Goal: Transaction & Acquisition: Book appointment/travel/reservation

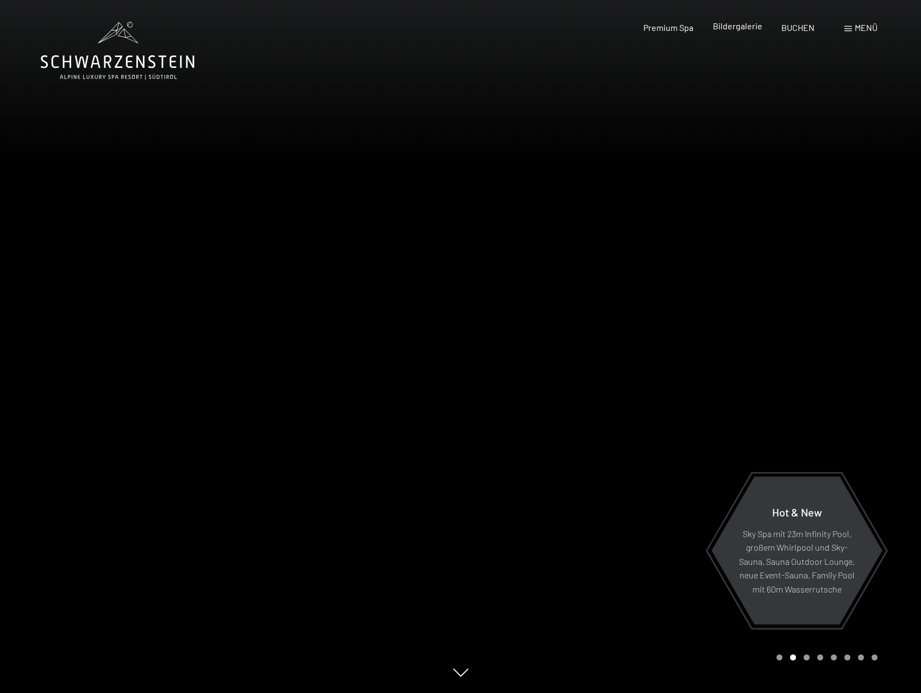
click at [742, 27] on span "Bildergalerie" at bounding box center [737, 26] width 49 height 10
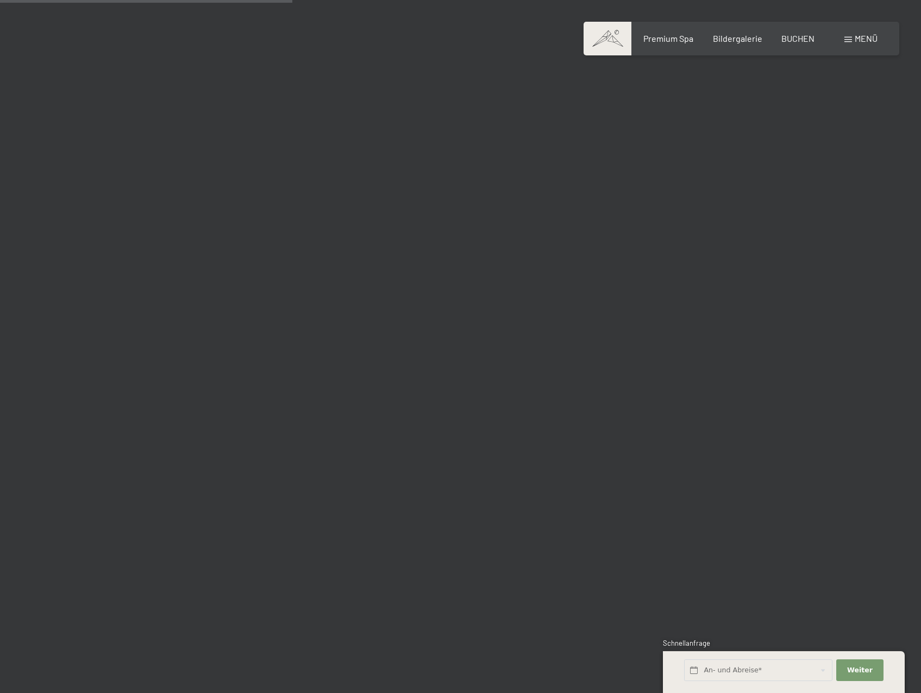
scroll to position [3965, 0]
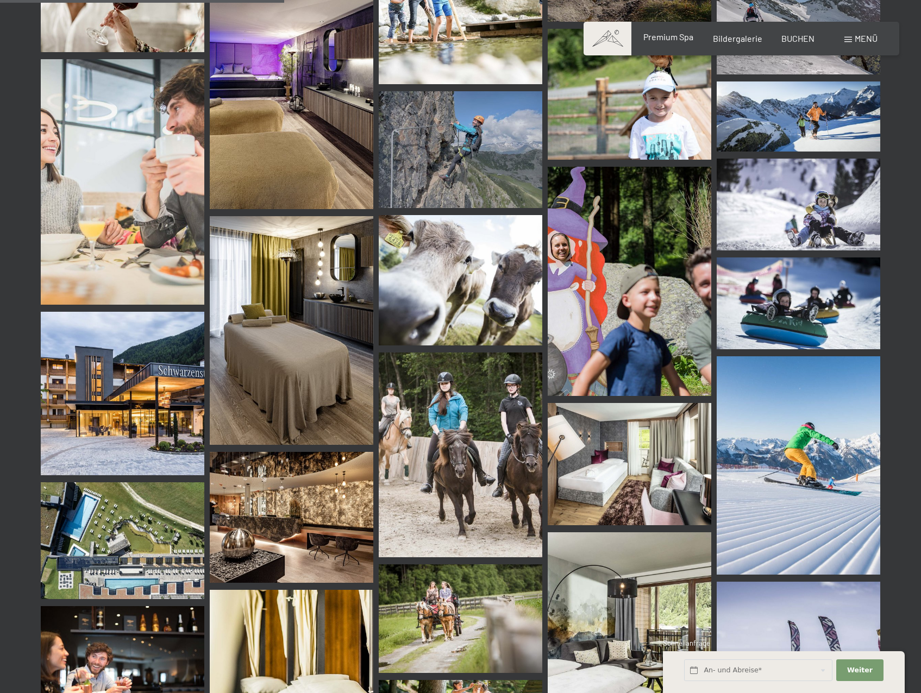
click at [654, 42] on div "Premium Spa" at bounding box center [668, 37] width 50 height 12
click at [665, 37] on span "Premium Spa" at bounding box center [668, 37] width 50 height 10
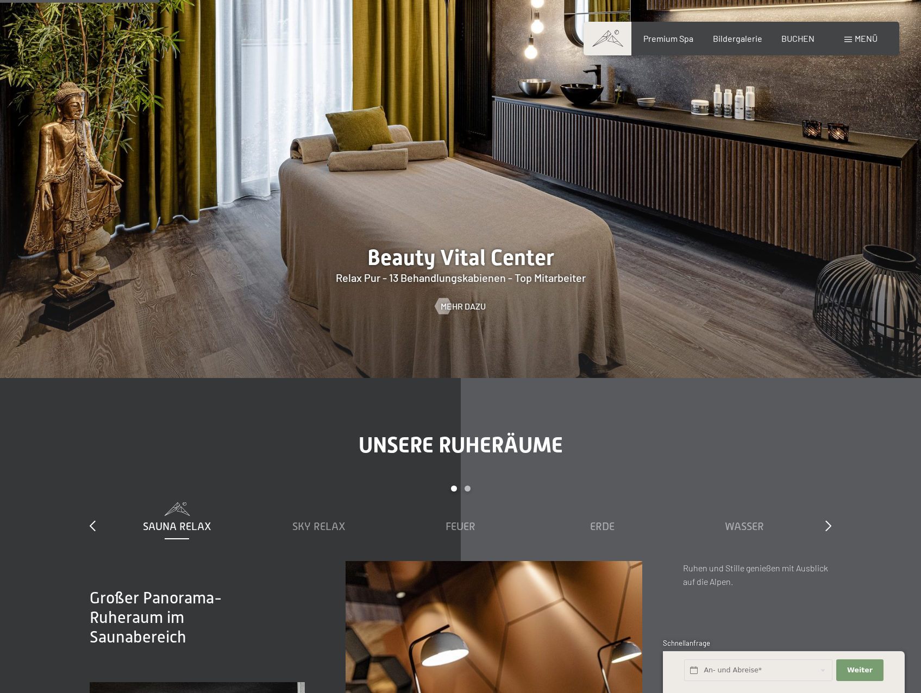
scroll to position [1629, 0]
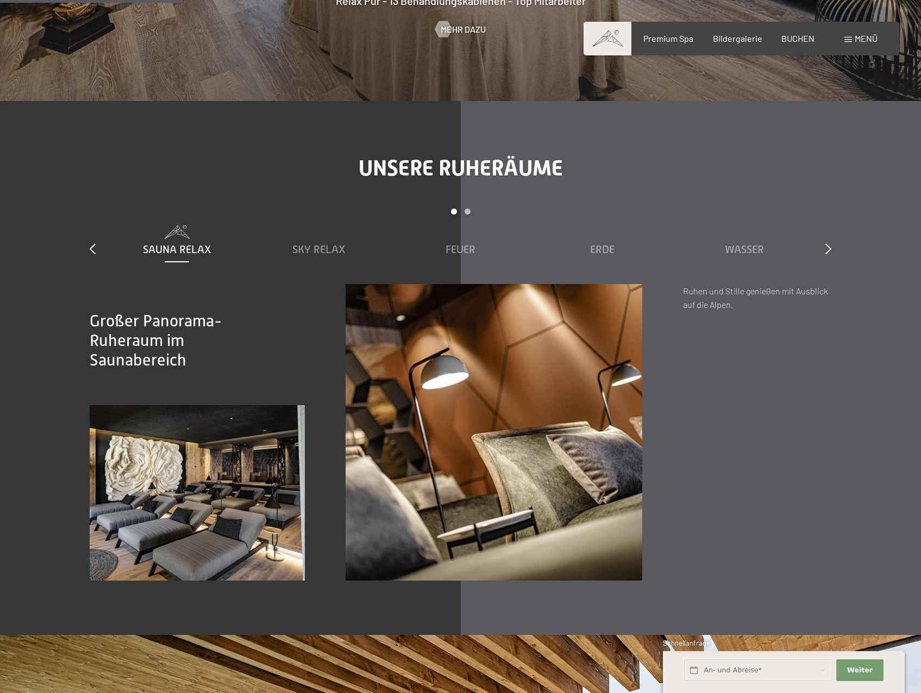
click at [832, 250] on div "Unsere Ruheräume slide 1 to 5 of 7 Sauna Relax Sky Relax Feuer Erde Wasser Luft…" at bounding box center [460, 367] width 823 height 425
click at [825, 247] on icon at bounding box center [828, 248] width 6 height 11
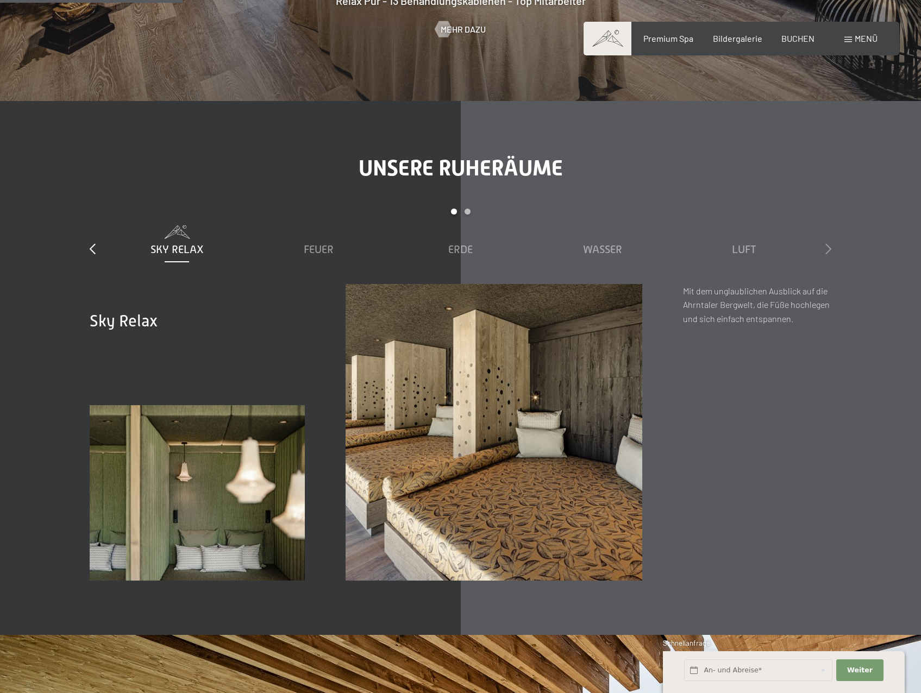
click at [825, 247] on icon at bounding box center [828, 248] width 6 height 11
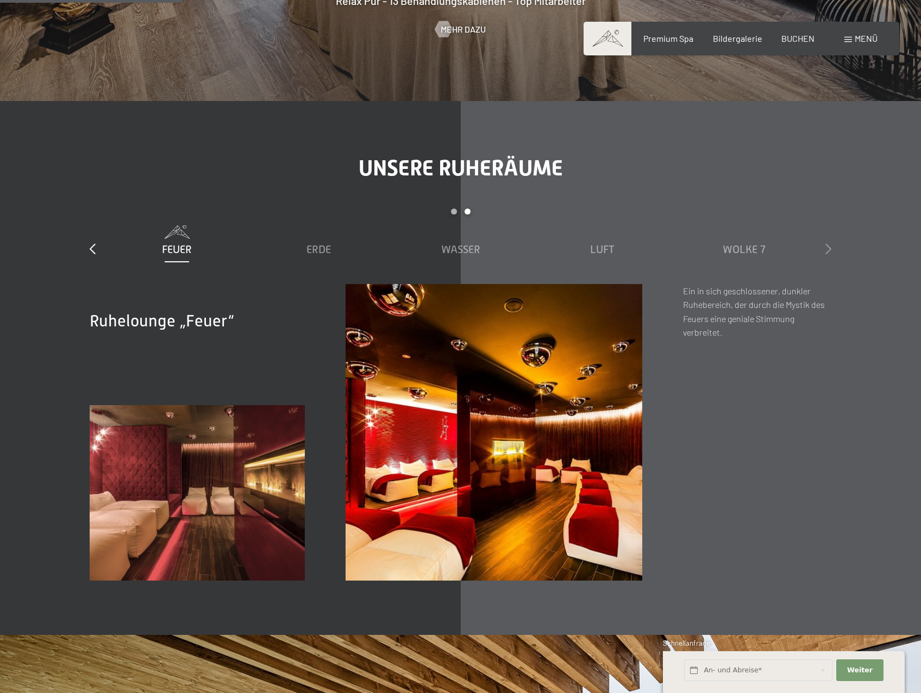
click at [825, 247] on icon at bounding box center [828, 248] width 6 height 11
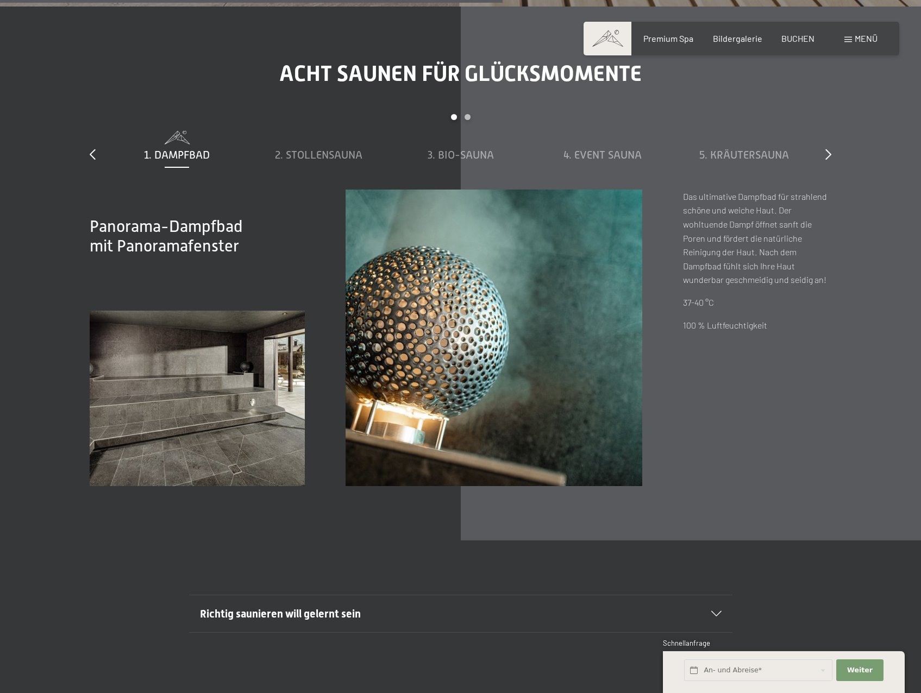
scroll to position [3911, 0]
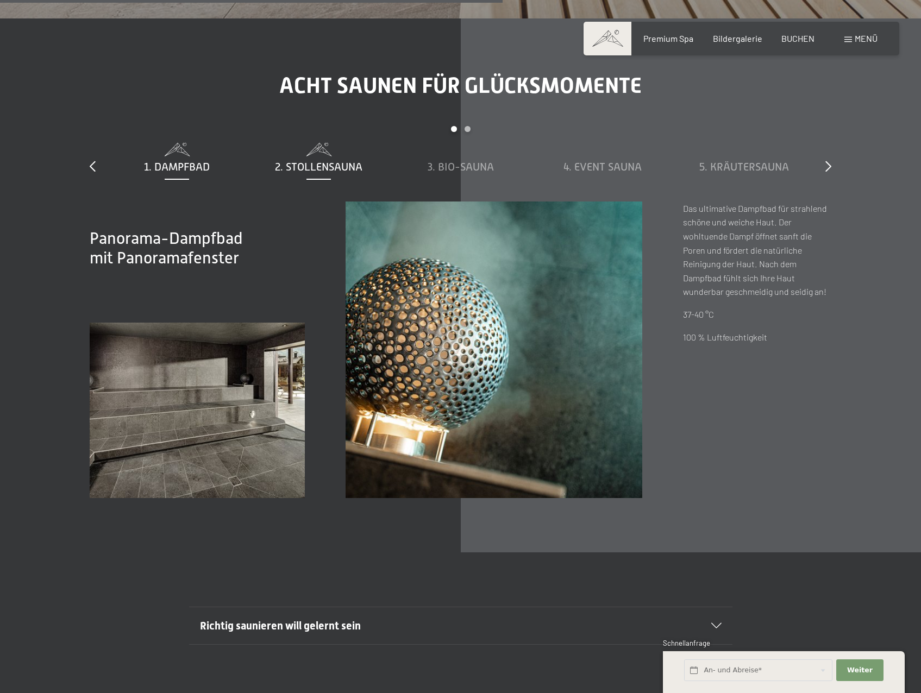
click at [336, 165] on span "2. Stollensauna" at bounding box center [318, 167] width 87 height 12
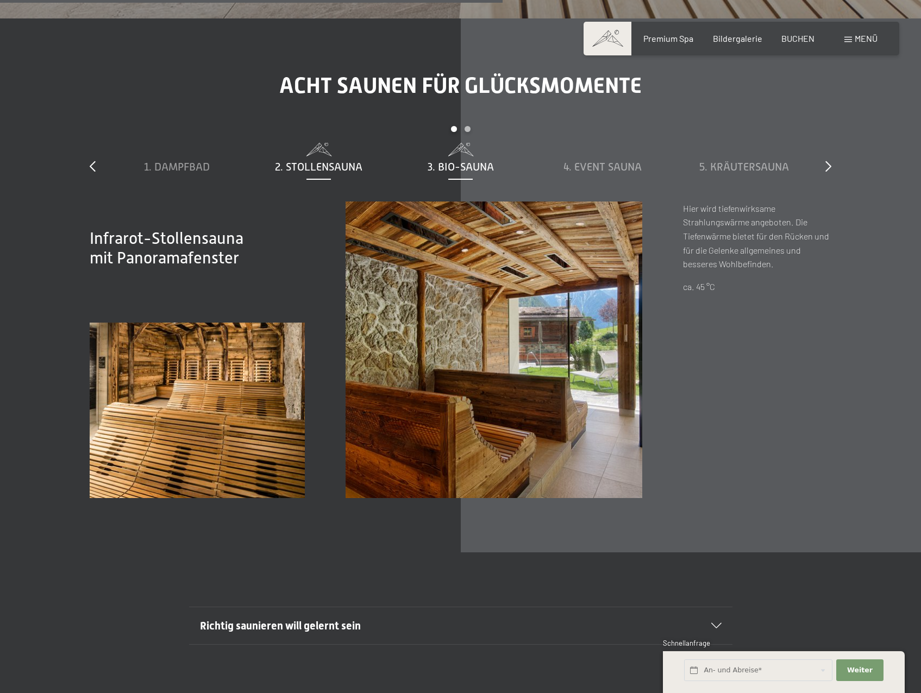
click at [445, 164] on span "3. Bio-Sauna" at bounding box center [460, 167] width 66 height 12
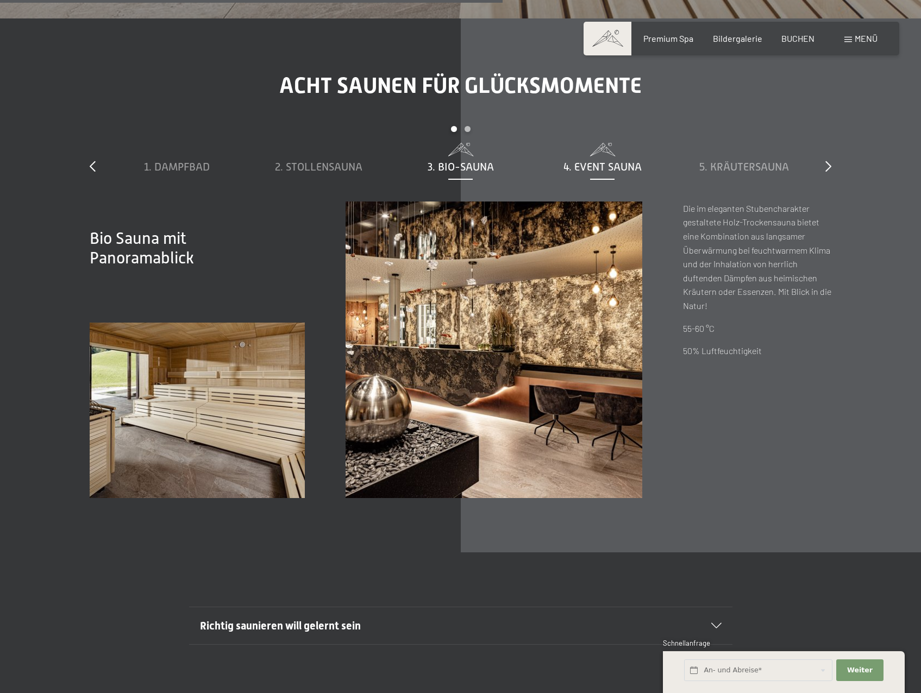
click at [620, 170] on span "4. Event Sauna" at bounding box center [602, 167] width 78 height 12
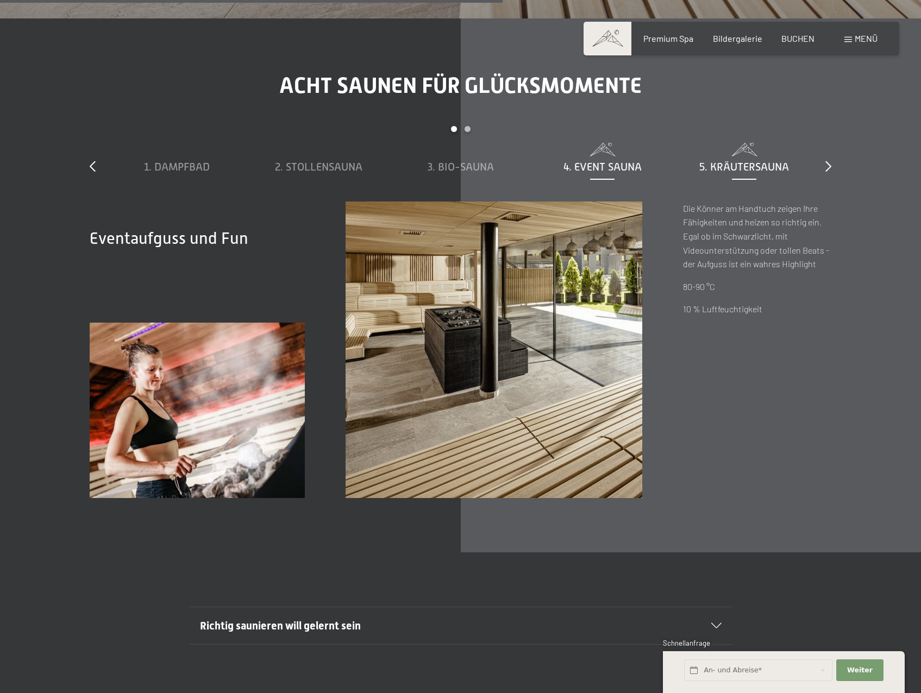
click at [722, 167] on span "5. Kräutersauna" at bounding box center [744, 167] width 90 height 12
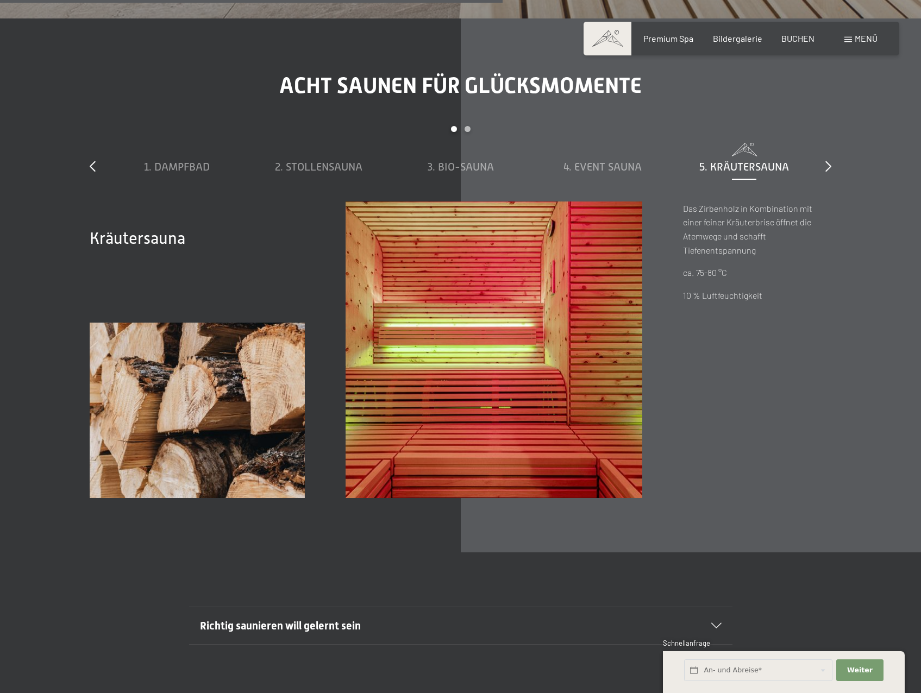
click at [823, 168] on div "slide 1 to 5 of 8 1. Dampfbad 2. Stollensauna 3. Bio-Sauna 4. Event Sauna 5. Kr…" at bounding box center [460, 163] width 741 height 75
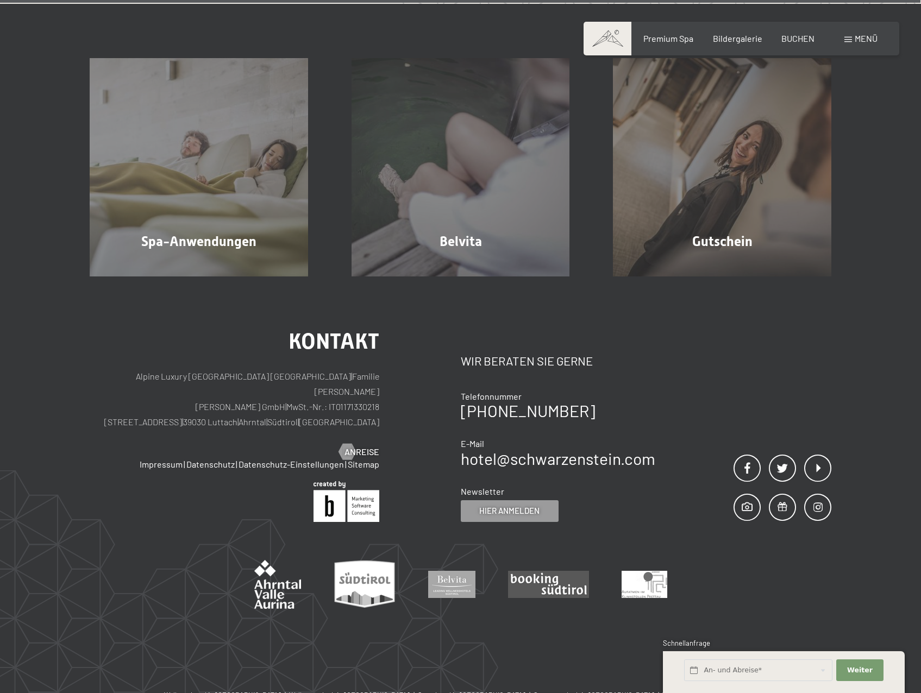
scroll to position [7111, 0]
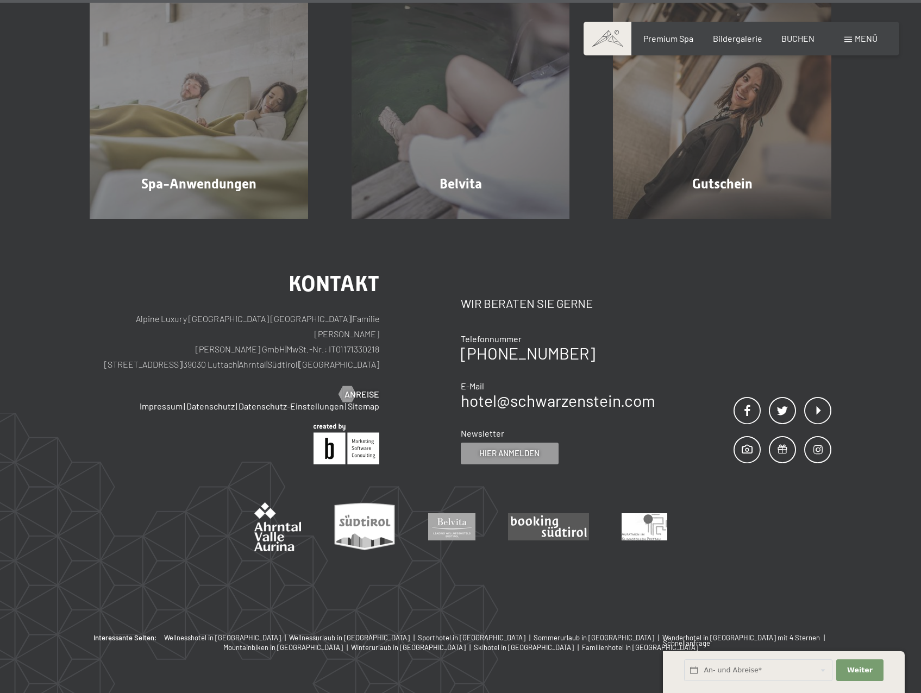
click at [856, 35] on span "Menü" at bounding box center [865, 38] width 23 height 10
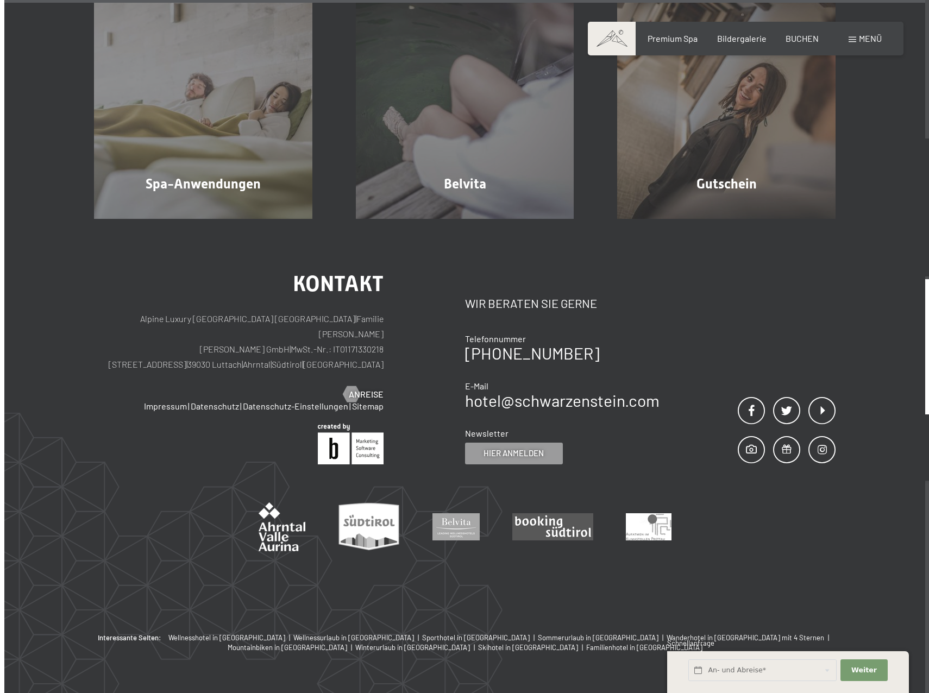
scroll to position [7130, 0]
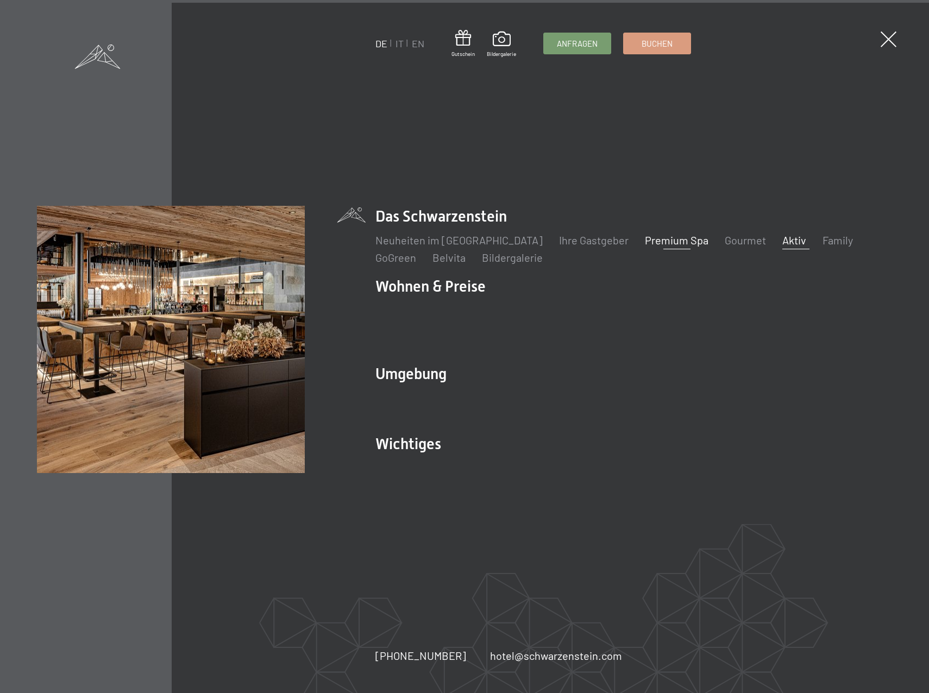
click at [782, 245] on link "Aktiv" at bounding box center [794, 240] width 24 height 13
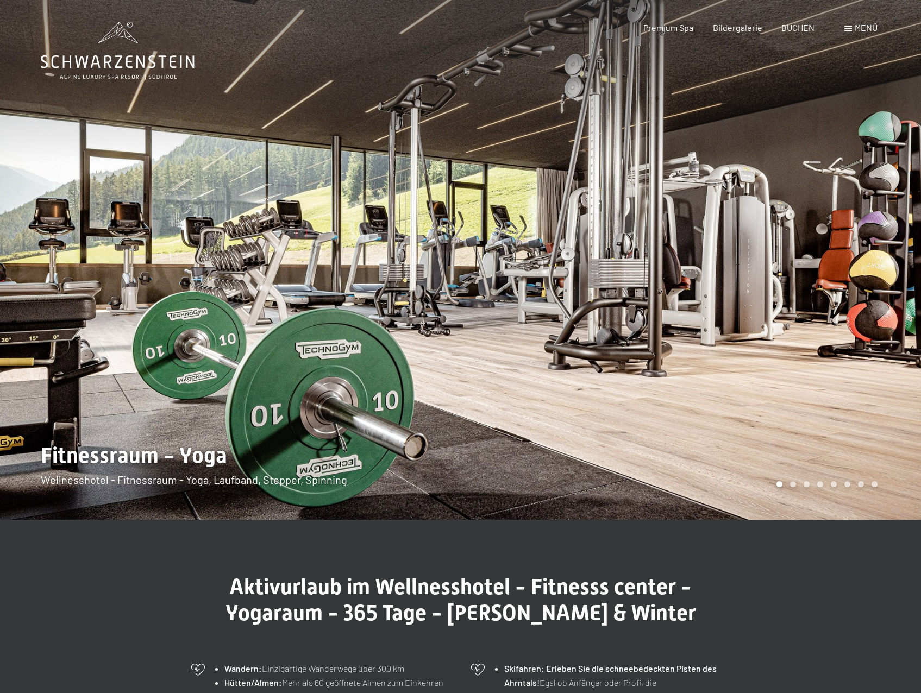
click at [855, 276] on div at bounding box center [691, 260] width 461 height 520
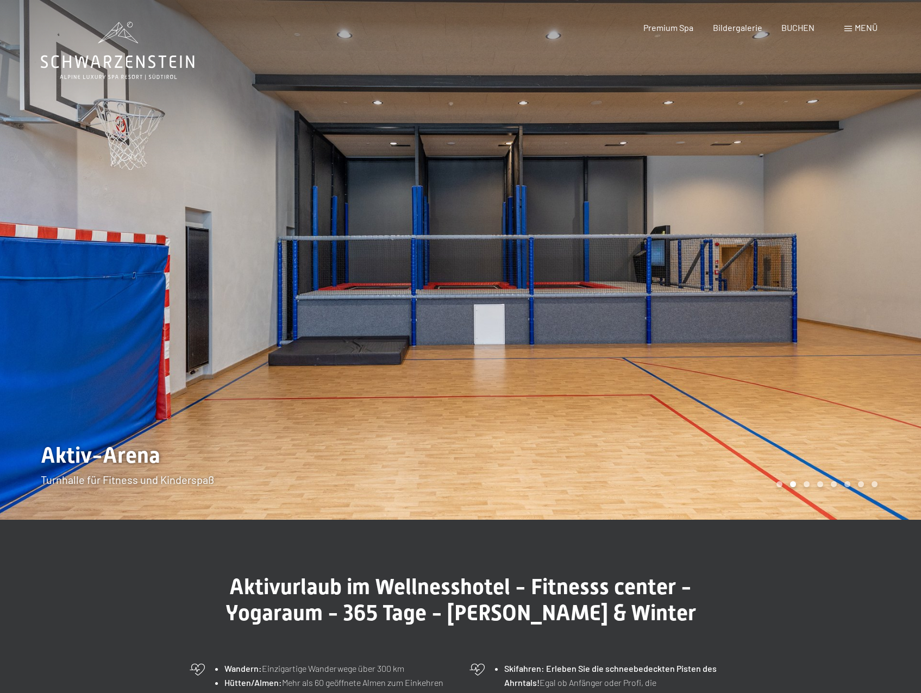
click at [855, 276] on div at bounding box center [691, 260] width 461 height 520
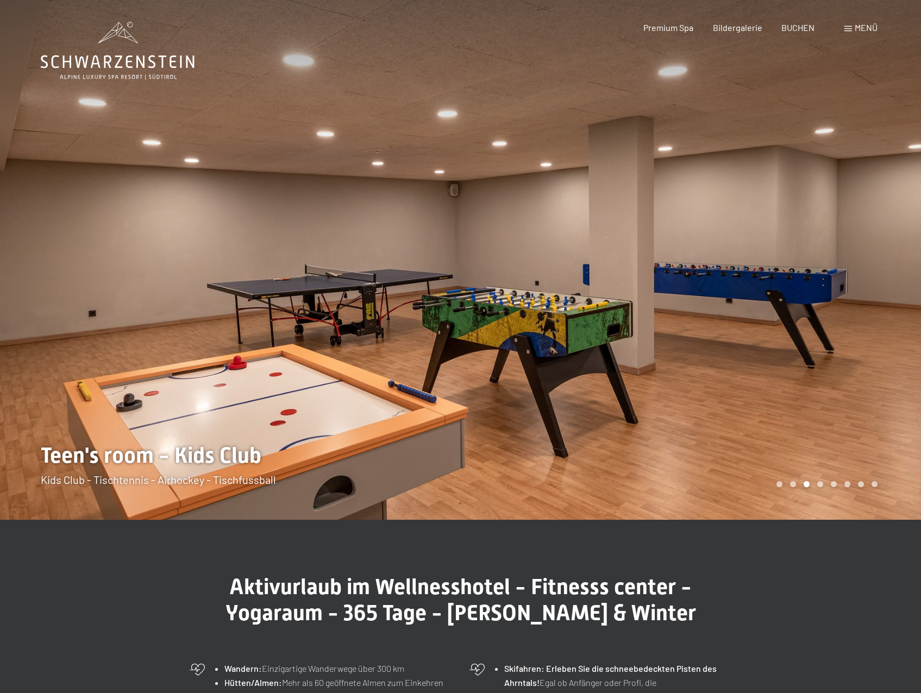
click at [855, 276] on div at bounding box center [691, 260] width 461 height 520
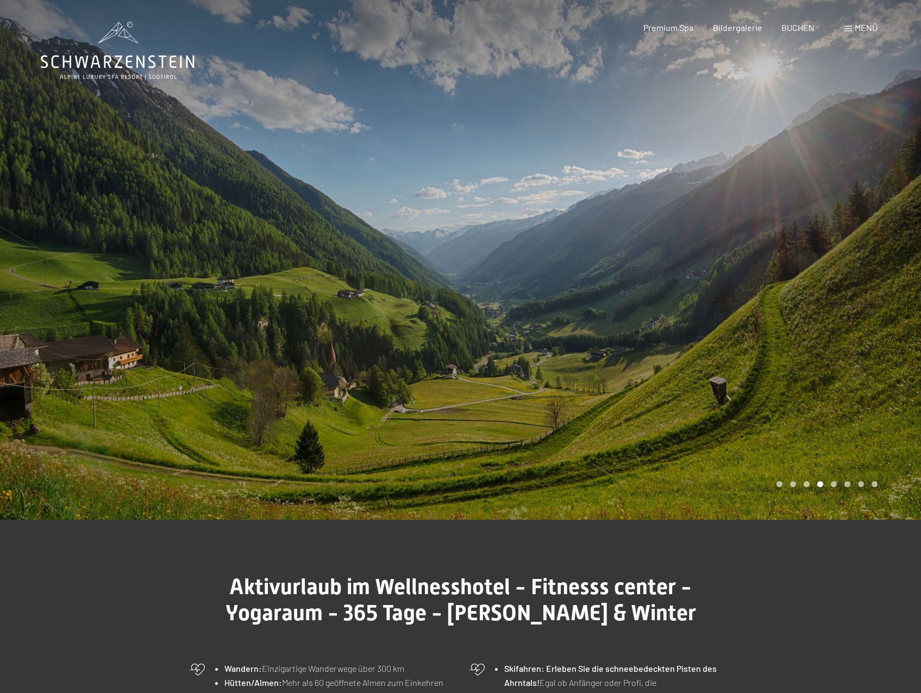
click at [855, 276] on div at bounding box center [691, 260] width 461 height 520
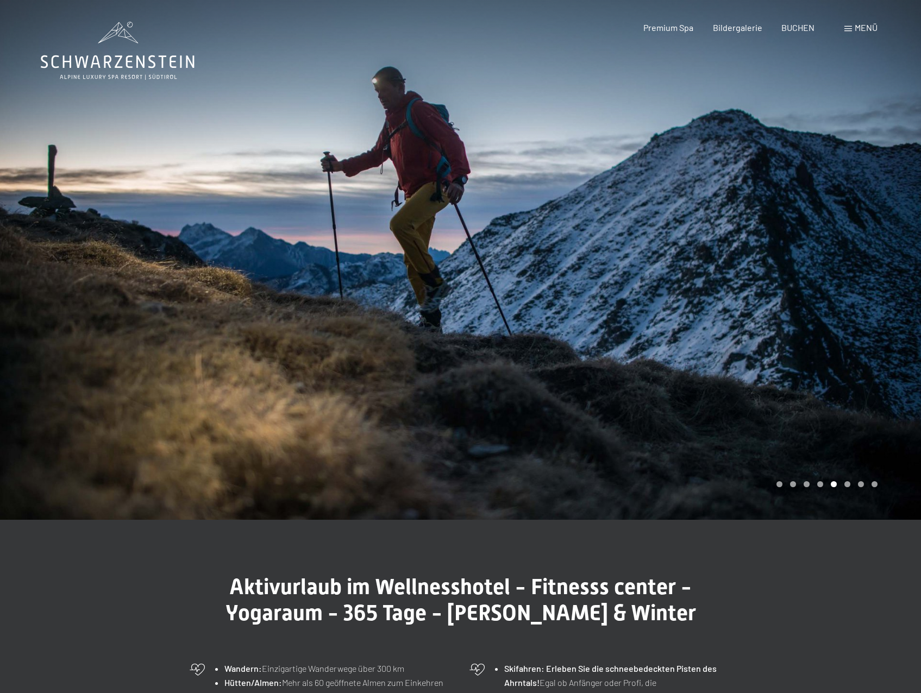
click at [855, 276] on div at bounding box center [691, 260] width 461 height 520
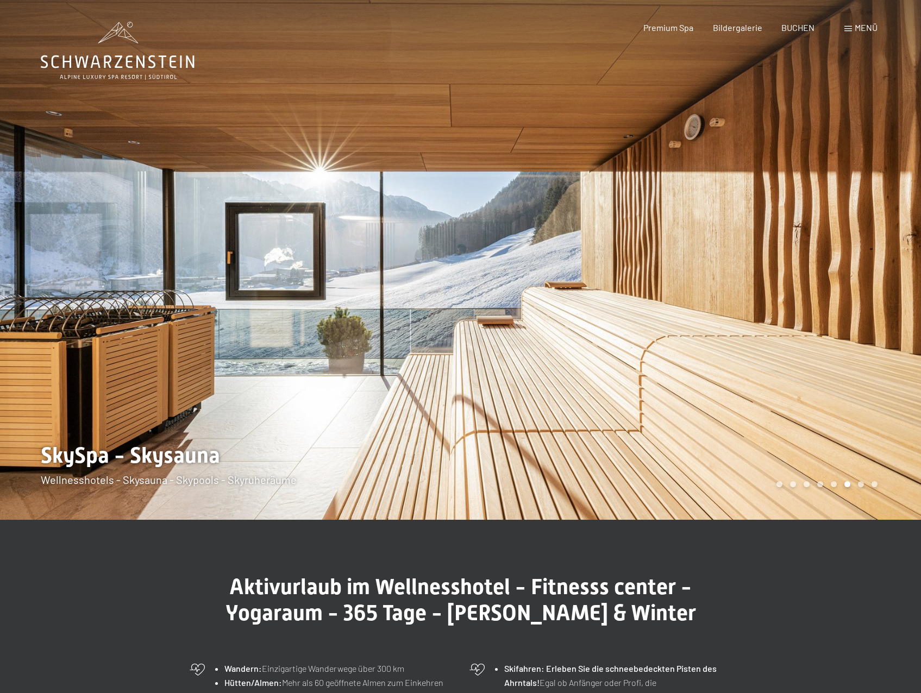
click at [855, 276] on div at bounding box center [691, 260] width 461 height 520
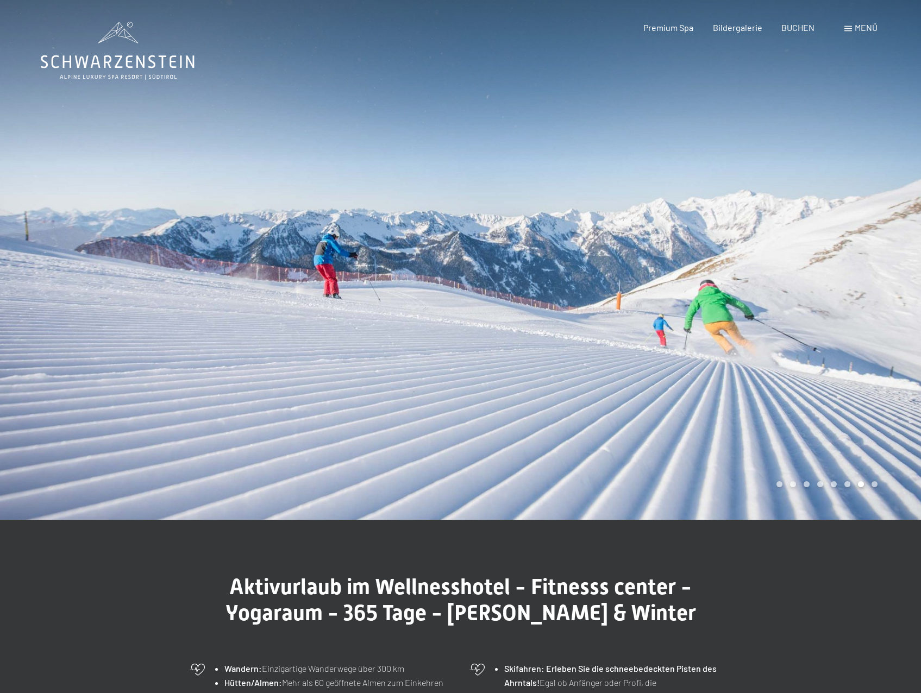
click at [855, 276] on div at bounding box center [691, 260] width 461 height 520
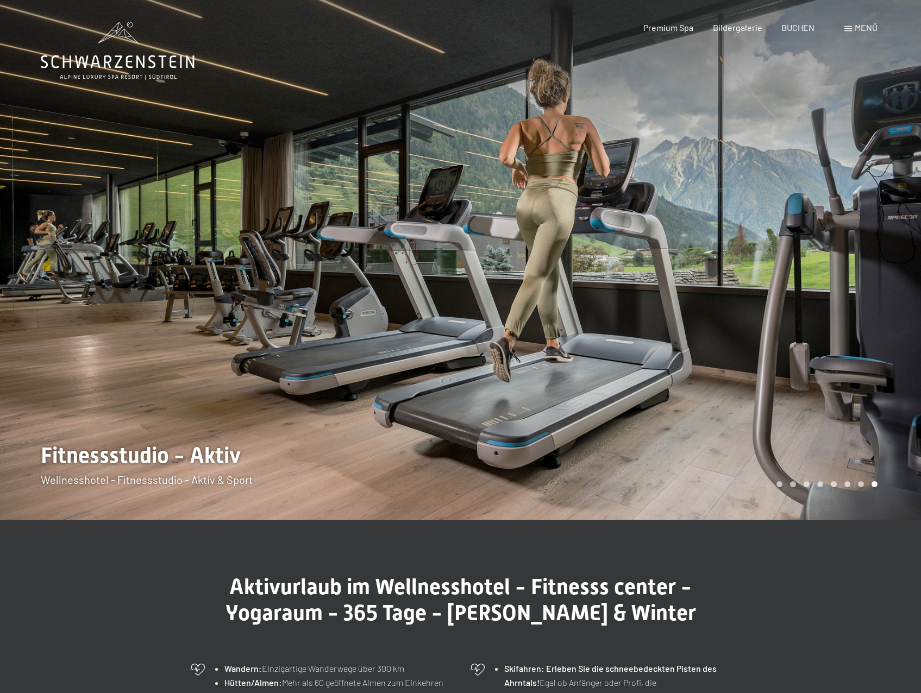
click at [855, 276] on div at bounding box center [691, 260] width 461 height 520
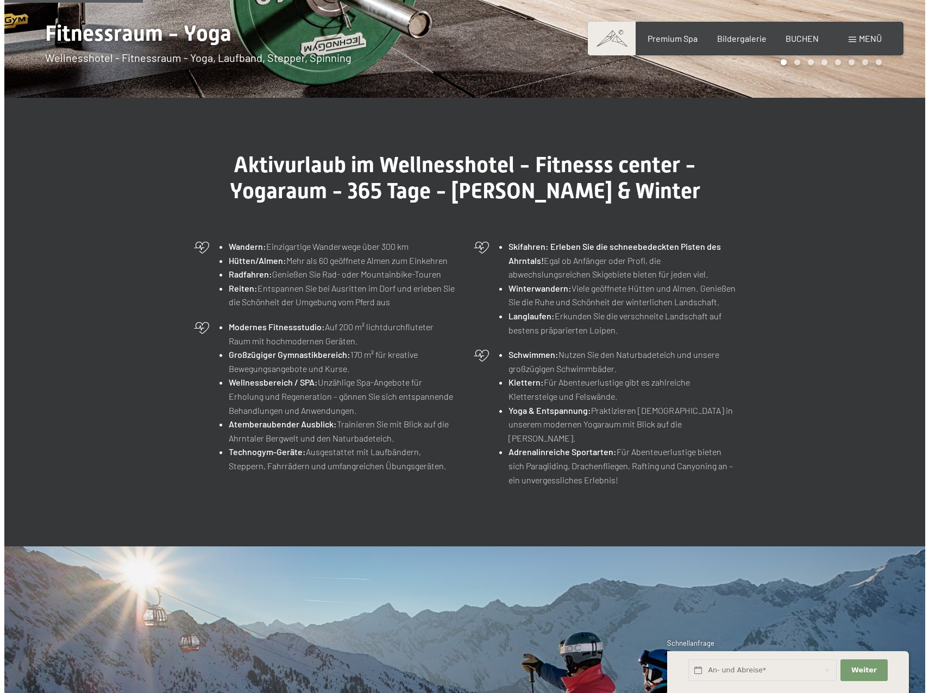
scroll to position [109, 0]
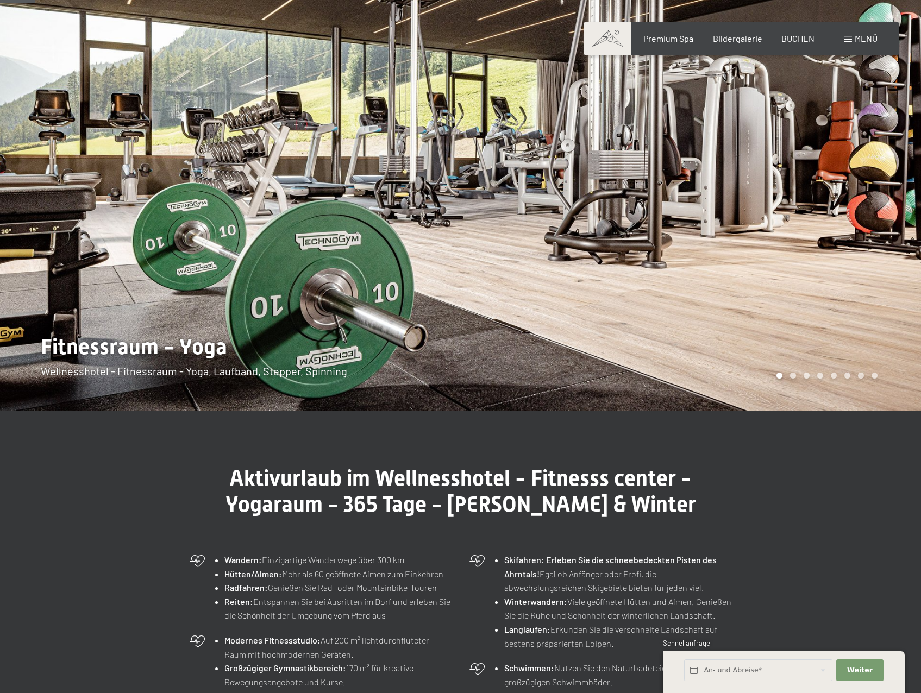
click at [867, 37] on span "Menü" at bounding box center [865, 38] width 23 height 10
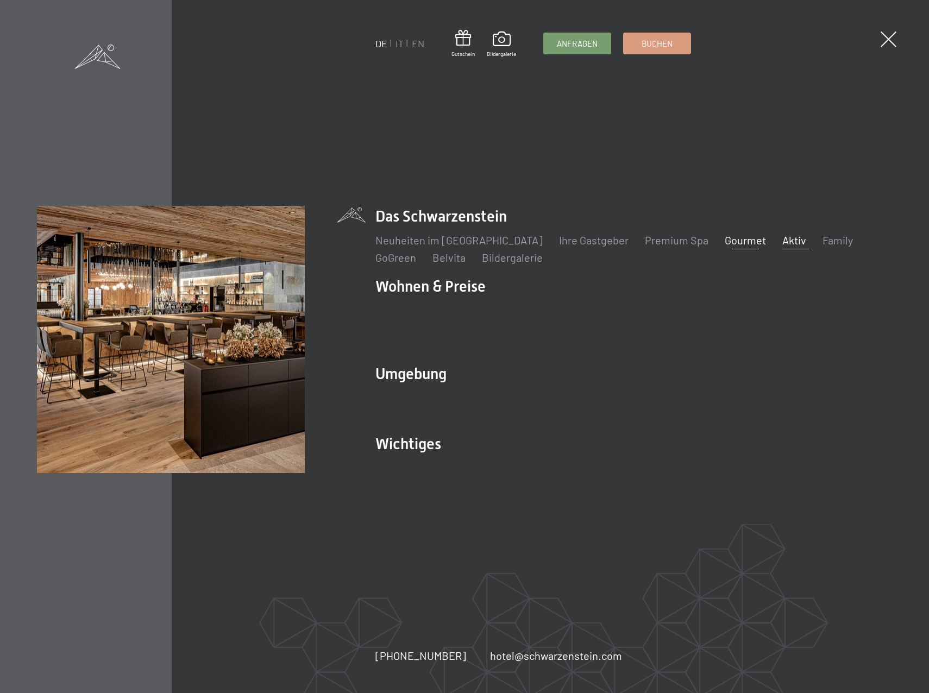
click at [725, 247] on link "Gourmet" at bounding box center [745, 240] width 41 height 13
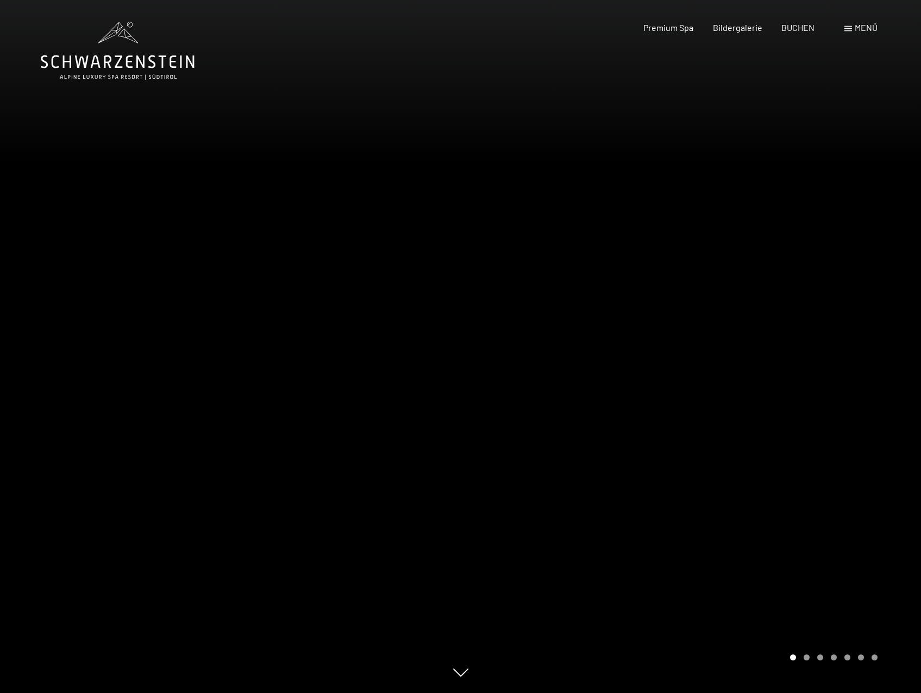
click at [860, 352] on div at bounding box center [691, 346] width 461 height 693
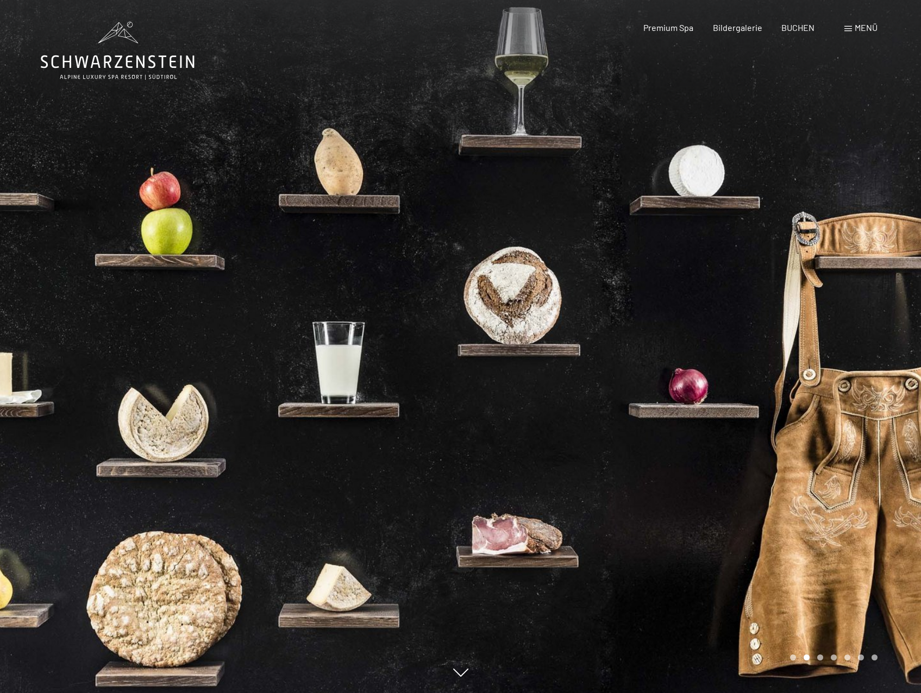
click at [860, 352] on div at bounding box center [691, 346] width 461 height 693
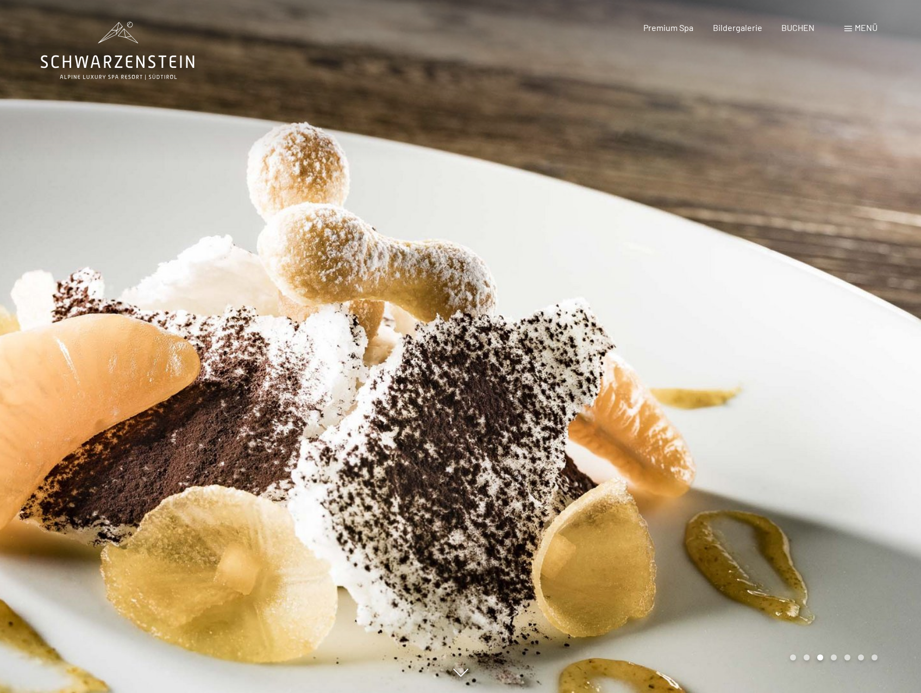
click at [860, 352] on div at bounding box center [691, 346] width 461 height 693
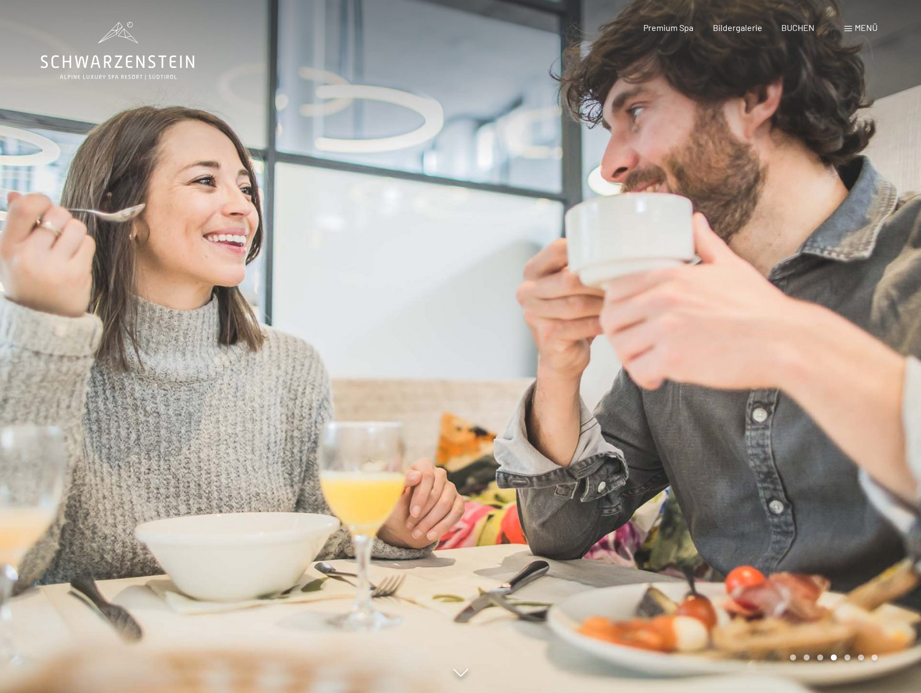
click at [860, 352] on div at bounding box center [691, 346] width 461 height 693
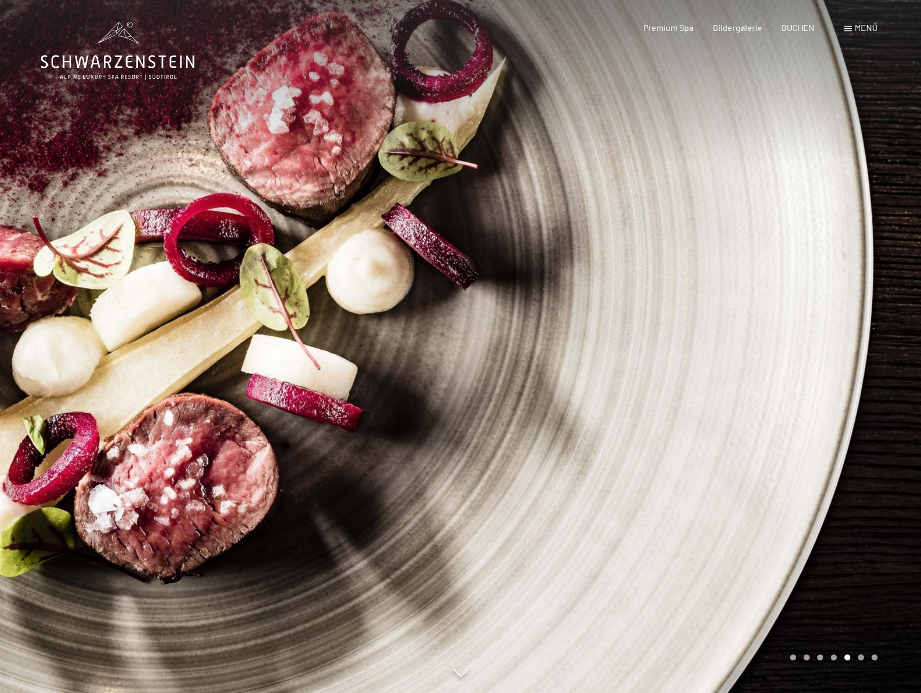
click at [855, 29] on span "Menü" at bounding box center [865, 27] width 23 height 10
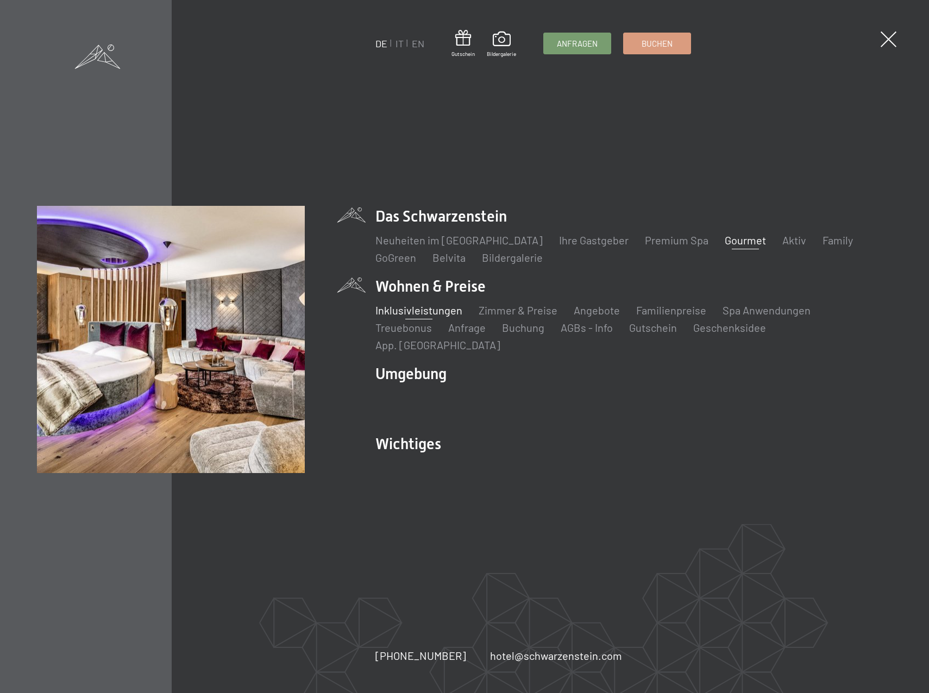
click at [430, 317] on link "Inklusivleistungen" at bounding box center [418, 310] width 87 height 13
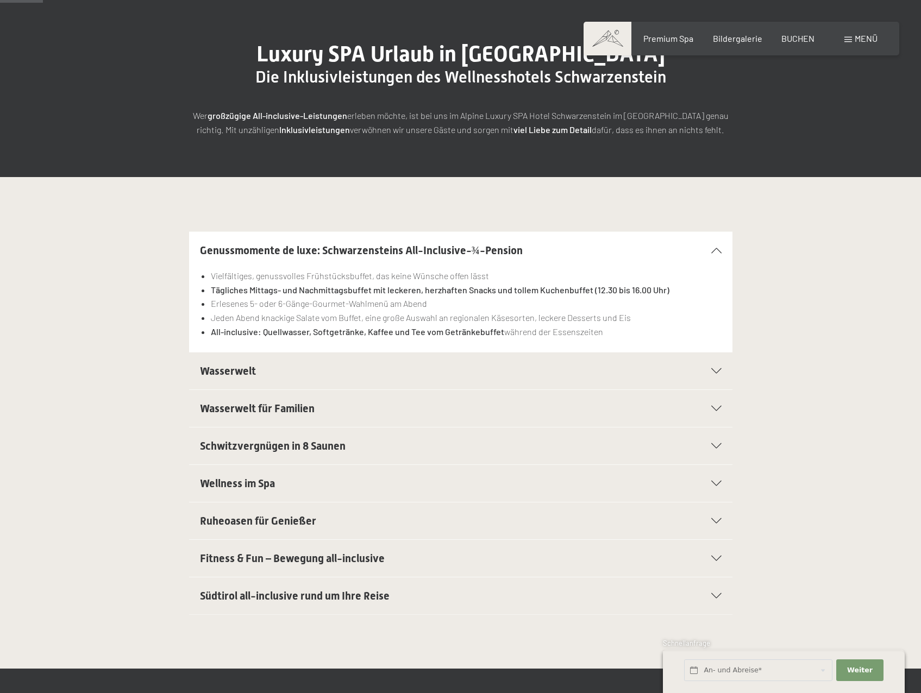
scroll to position [109, 0]
click at [712, 374] on div "Wasserwelt" at bounding box center [460, 370] width 521 height 37
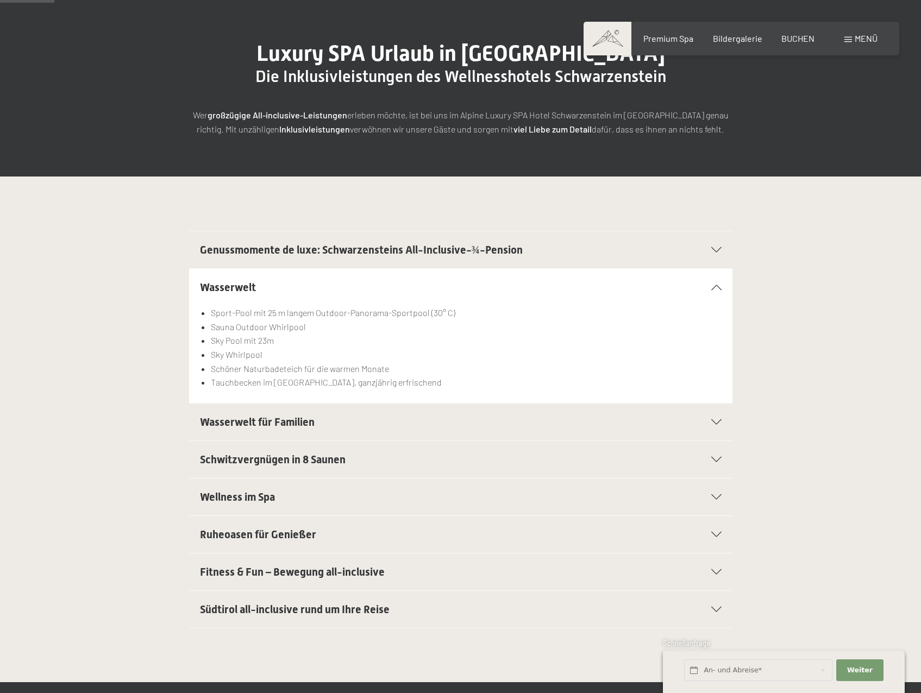
click at [418, 423] on h2 "Wasserwelt für Familien" at bounding box center [434, 421] width 469 height 15
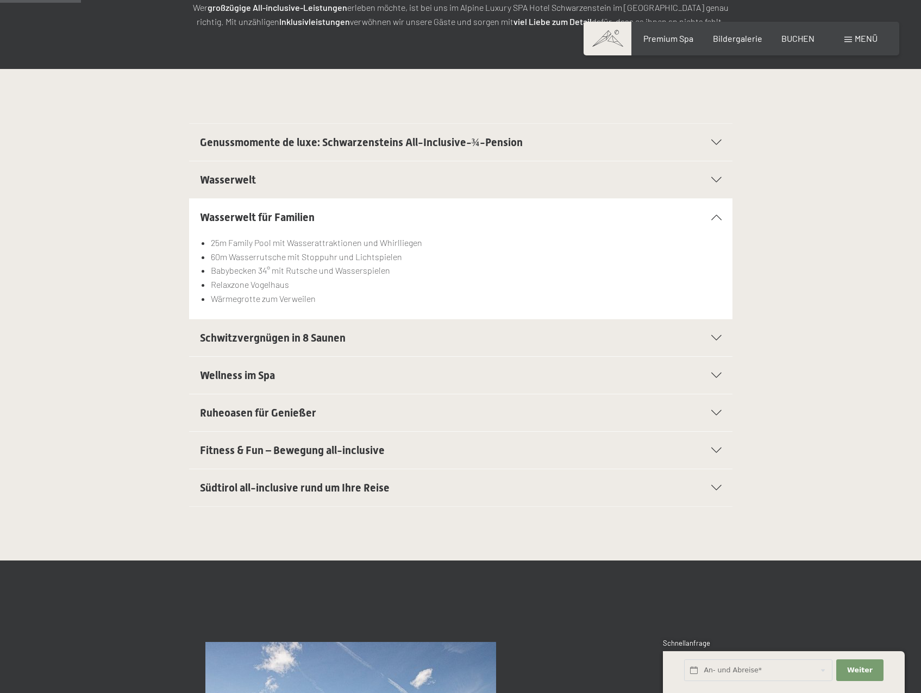
scroll to position [217, 0]
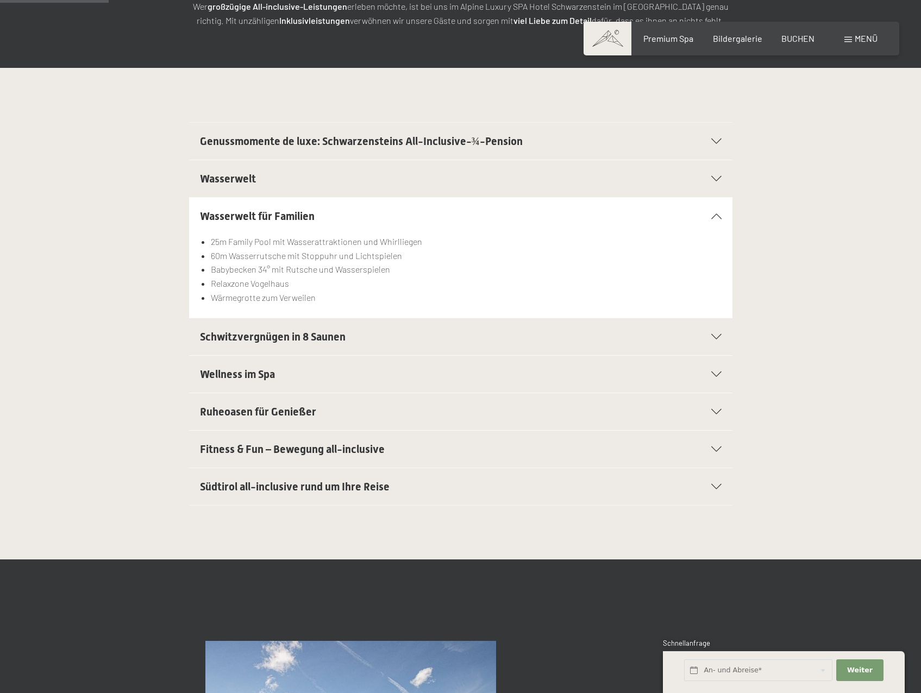
click at [316, 335] on span "Schwitzvergnügen in 8 Saunen" at bounding box center [273, 336] width 146 height 13
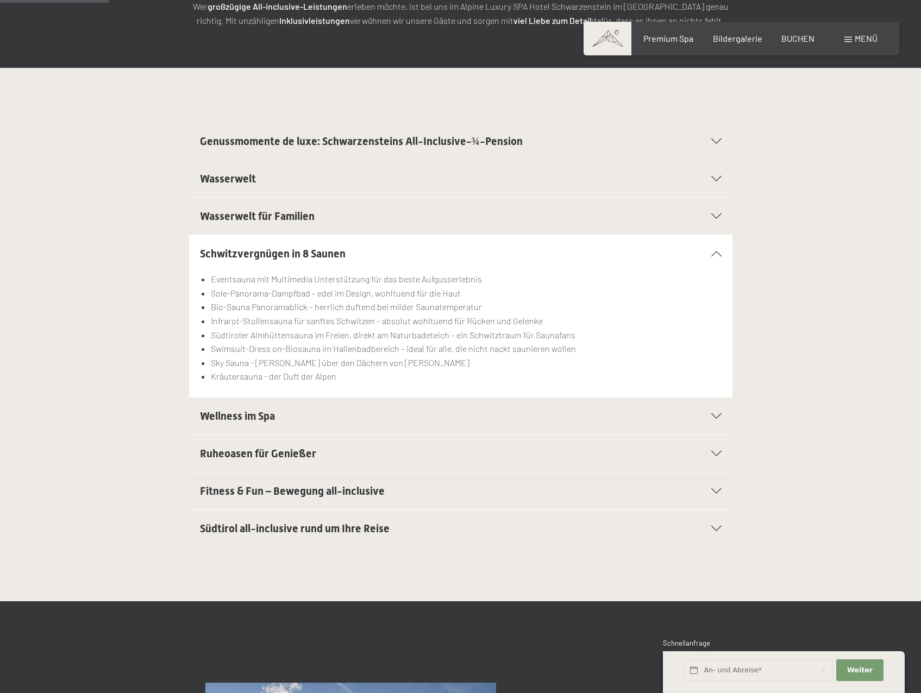
click at [313, 419] on h2 "Wellness im Spa" at bounding box center [434, 415] width 469 height 15
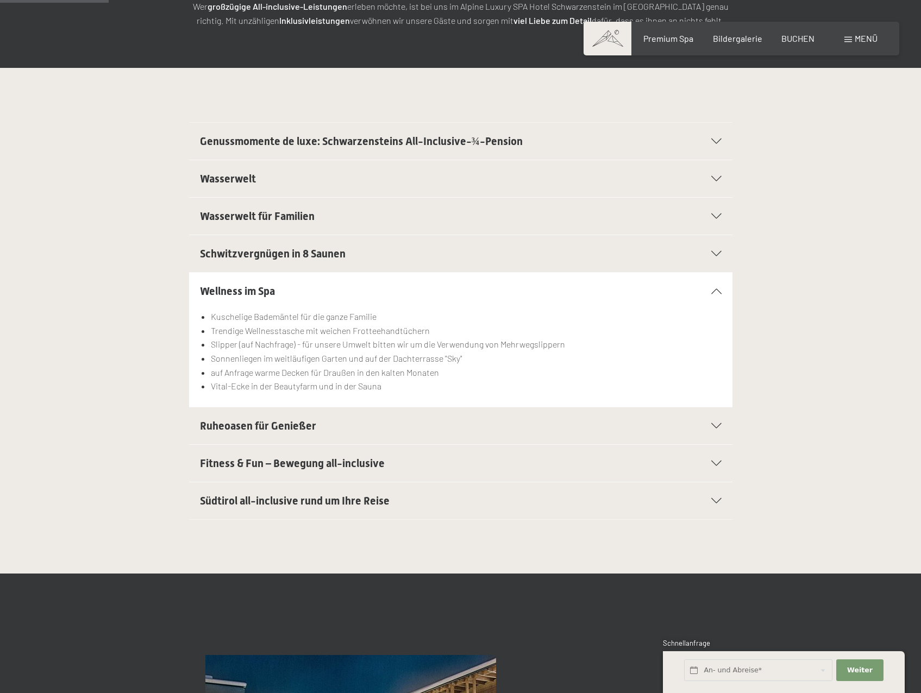
click at [312, 460] on span "Fitness & Fun – Bewegung all-inclusive" at bounding box center [292, 463] width 185 height 13
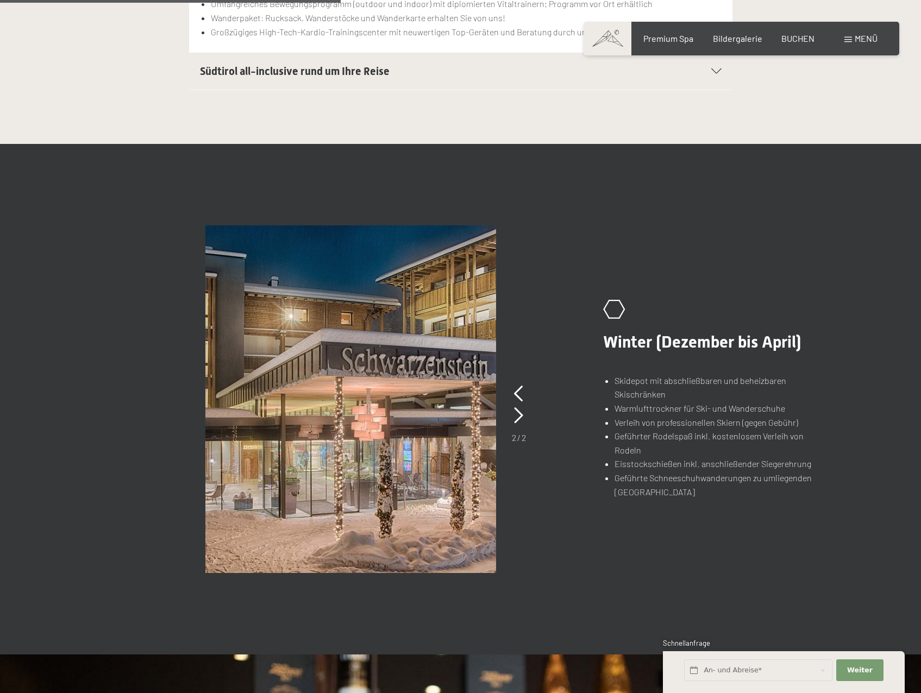
scroll to position [706, 0]
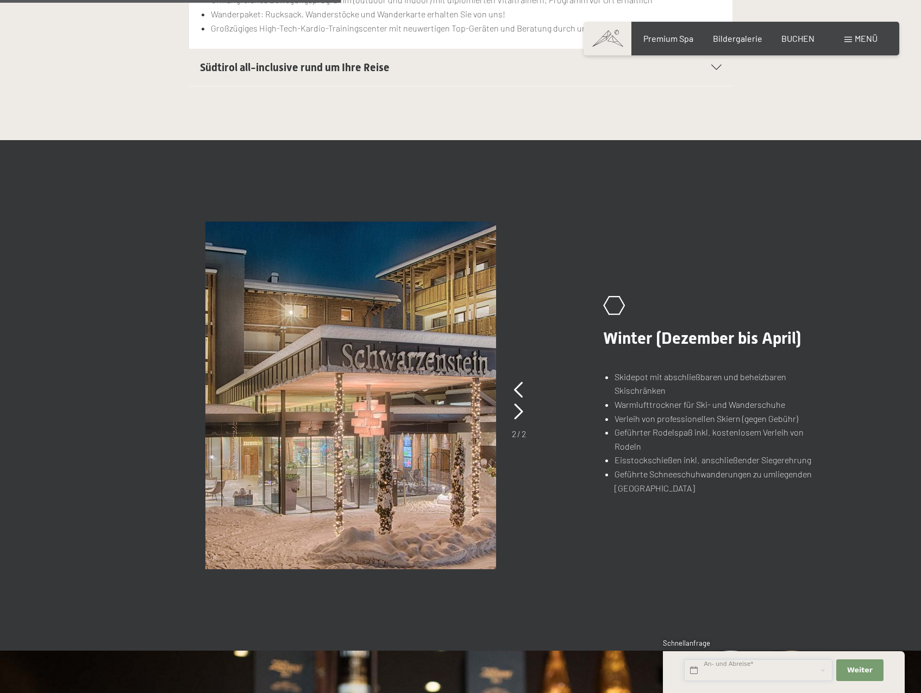
click at [732, 663] on input "text" at bounding box center [758, 670] width 148 height 22
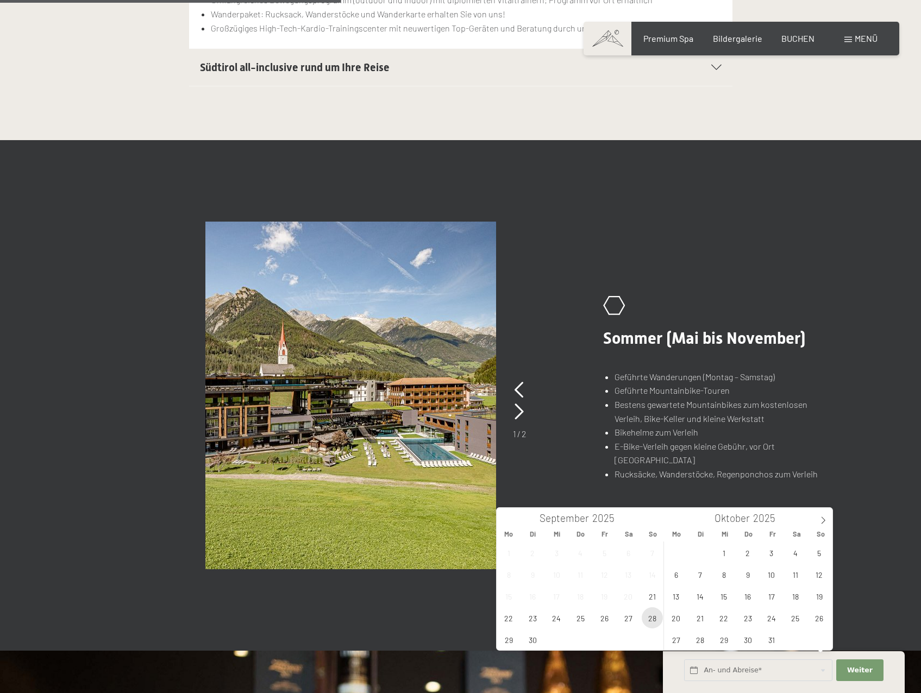
click at [649, 616] on span "28" at bounding box center [651, 617] width 21 height 21
click at [771, 552] on span "3" at bounding box center [770, 552] width 21 height 21
type input "So. 28.09.2025 - Fr. 03.10.2025"
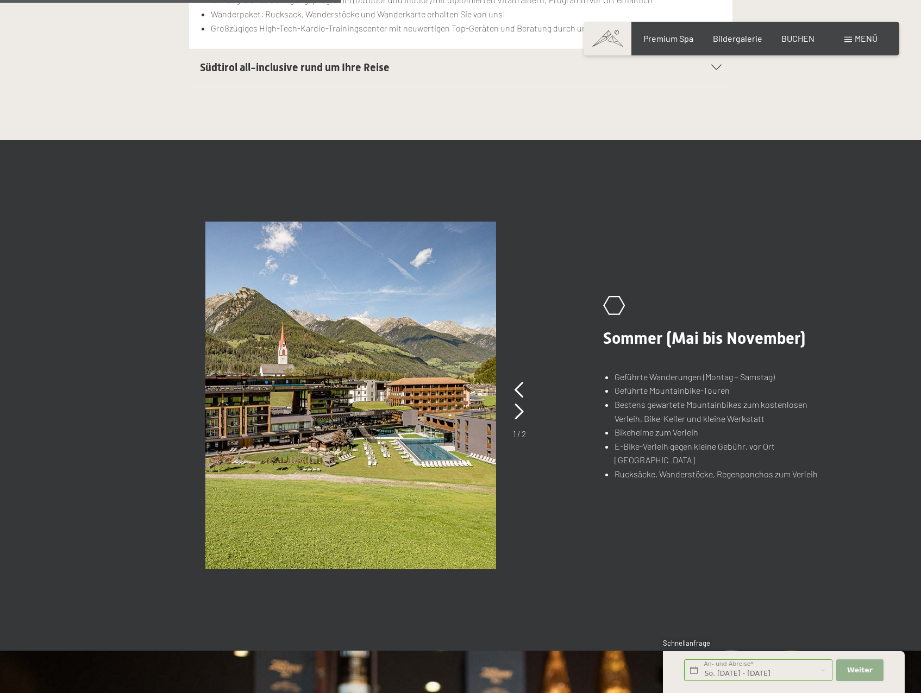
click at [864, 666] on span "Weiter" at bounding box center [860, 670] width 26 height 10
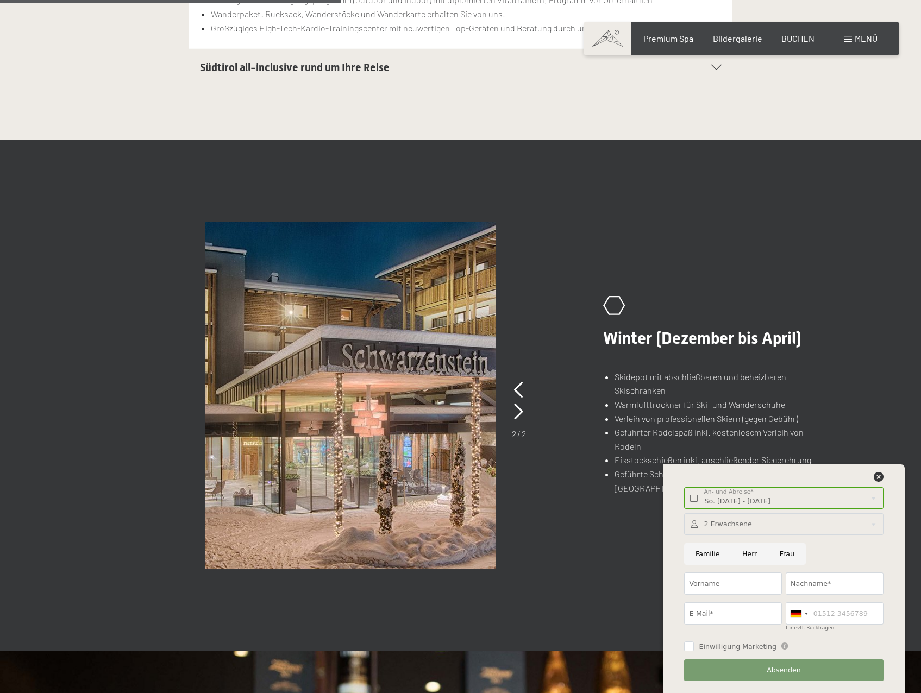
click at [730, 524] on div at bounding box center [783, 524] width 199 height 22
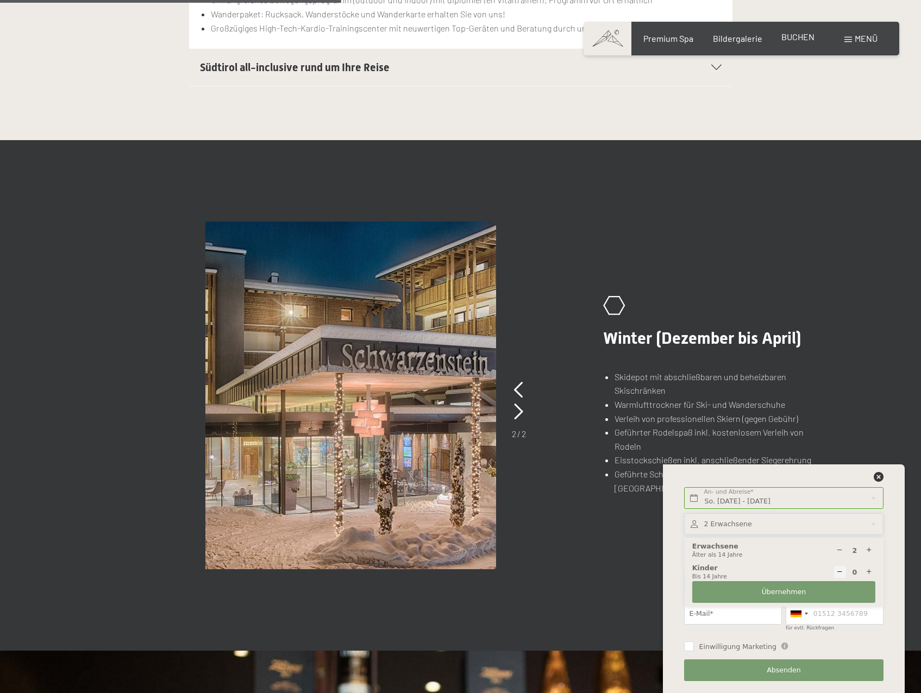
click at [800, 34] on span "BUCHEN" at bounding box center [797, 37] width 33 height 10
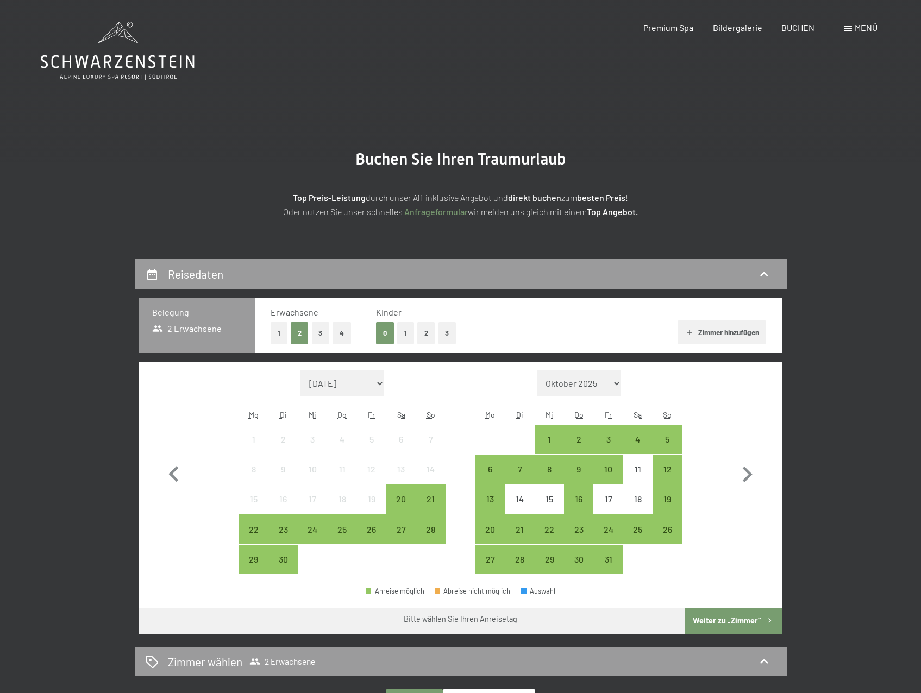
click at [282, 333] on button "1" at bounding box center [278, 333] width 17 height 22
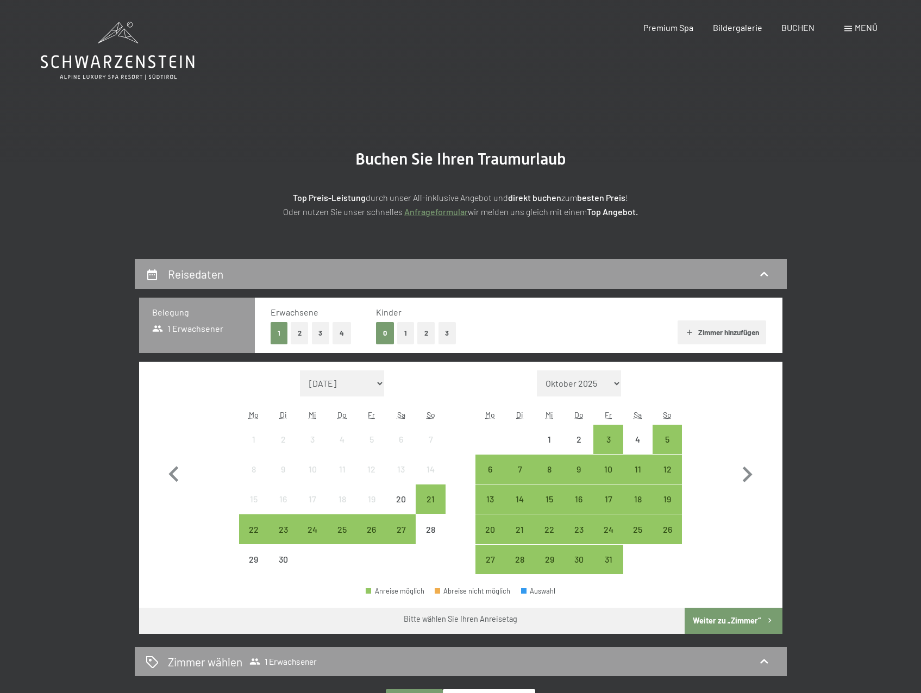
click at [397, 329] on button "1" at bounding box center [405, 333] width 17 height 22
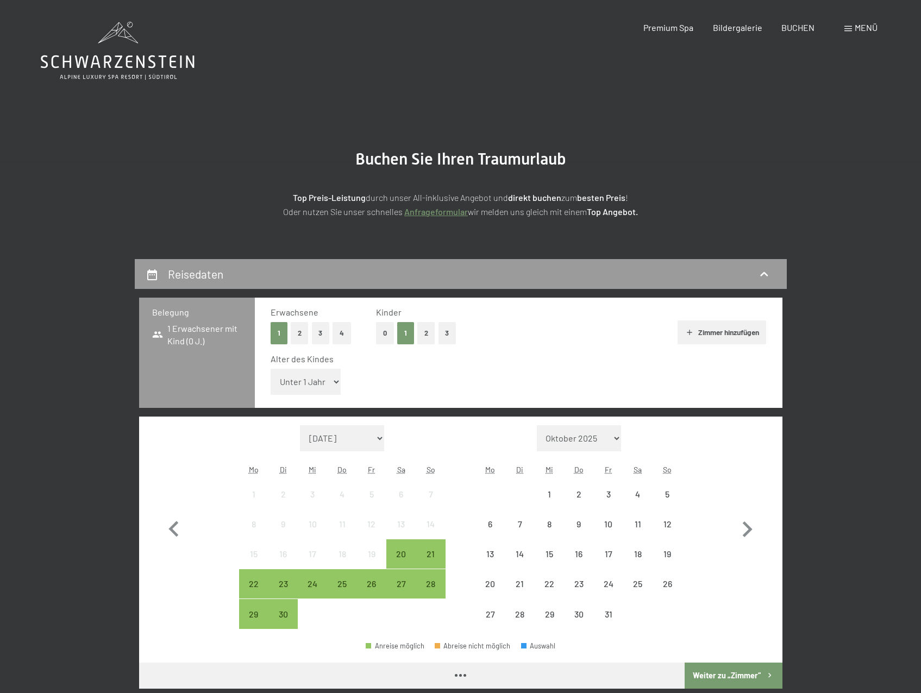
click at [292, 393] on select "Unter 1 Jahr 1 Jahr 2 Jahre 3 Jahre 4 Jahre 5 Jahre 6 Jahre 7 Jahre 8 Jahre 9 J…" at bounding box center [305, 382] width 71 height 26
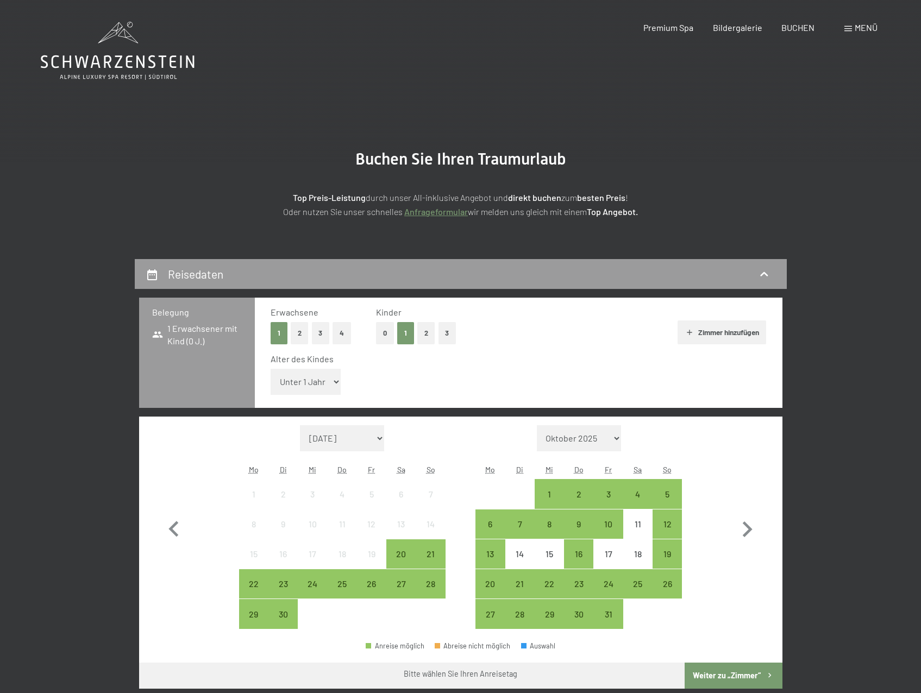
select select "15"
click at [270, 369] on select "Unter 1 Jahr 1 Jahr 2 Jahre 3 Jahre 4 Jahre 5 Jahre 6 Jahre 7 Jahre 8 Jahre 9 J…" at bounding box center [305, 382] width 71 height 26
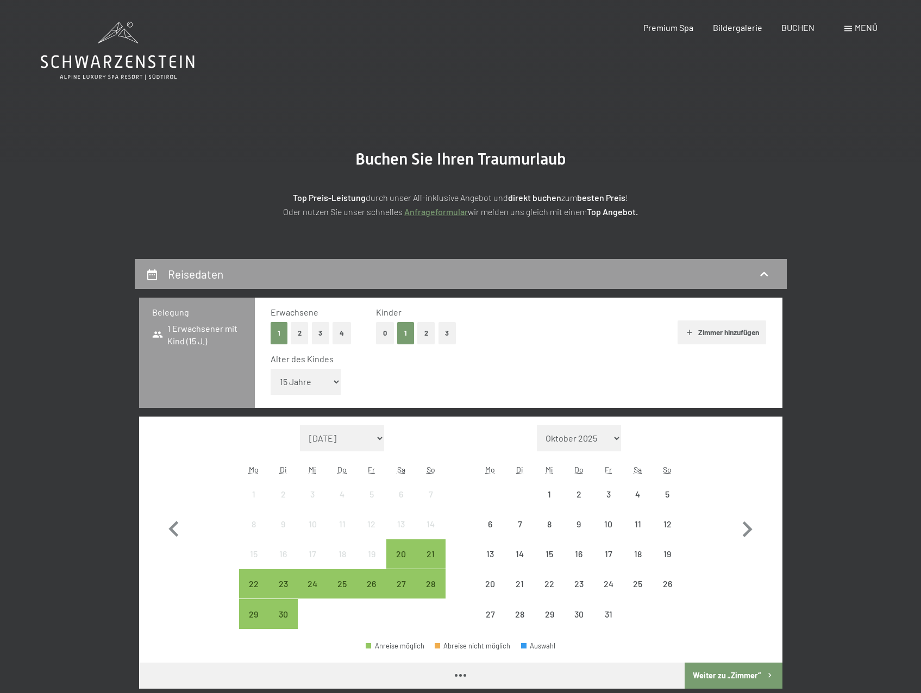
click at [727, 339] on button "Zimmer hinzufügen" at bounding box center [721, 332] width 89 height 24
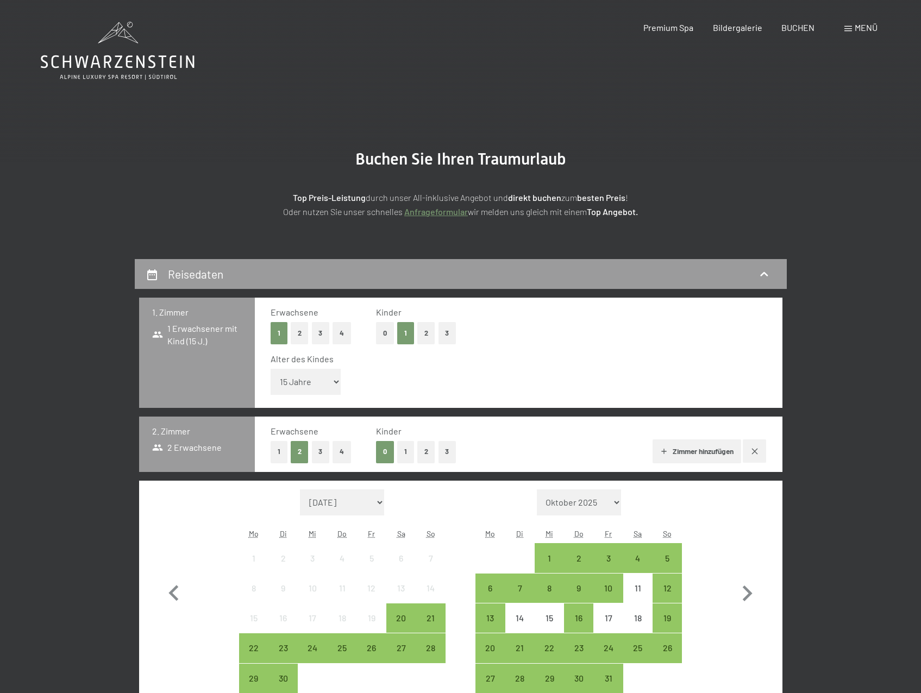
click at [281, 449] on button "1" at bounding box center [278, 452] width 17 height 22
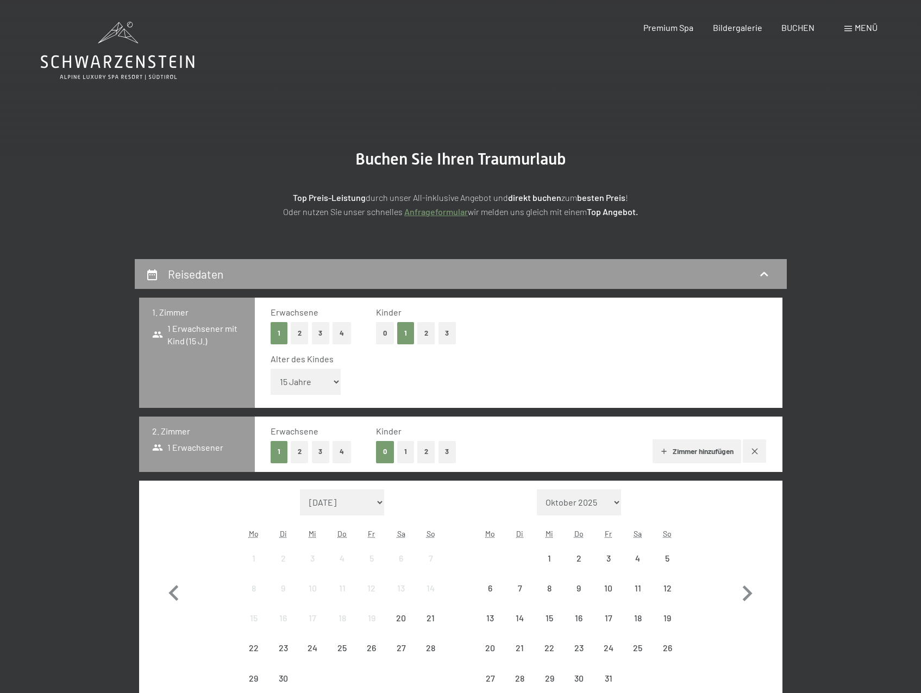
click at [402, 452] on button "1" at bounding box center [405, 452] width 17 height 22
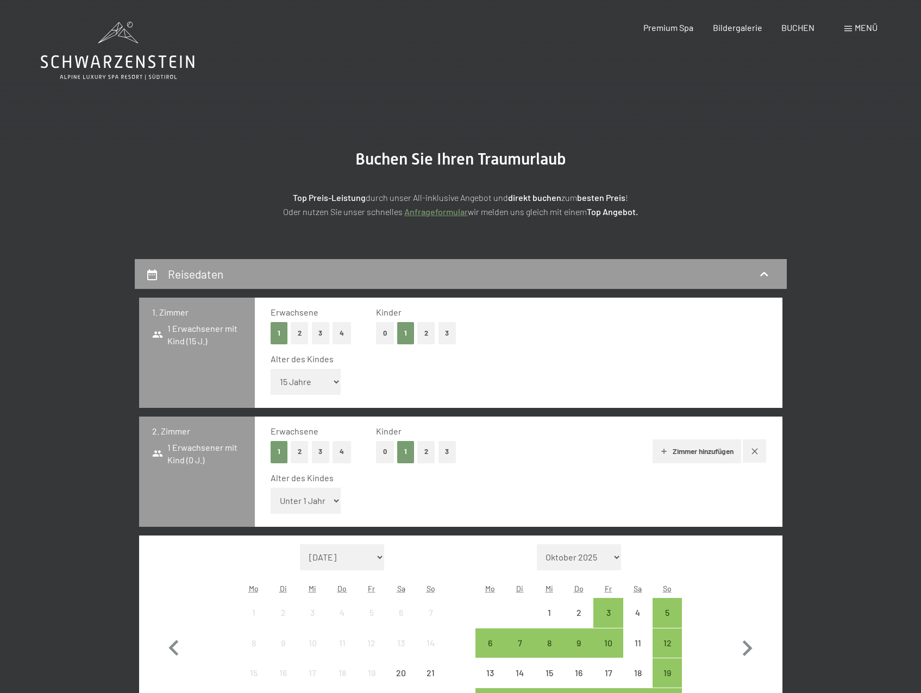
click at [312, 505] on select "Unter 1 Jahr 1 Jahr 2 Jahre 3 Jahre 4 Jahre 5 Jahre 6 Jahre 7 Jahre 8 Jahre 9 J…" at bounding box center [305, 501] width 71 height 26
select select "12"
click at [270, 488] on select "Unter 1 Jahr 1 Jahr 2 Jahre 3 Jahre 4 Jahre 5 Jahre 6 Jahre 7 Jahre 8 Jahre 9 J…" at bounding box center [305, 501] width 71 height 26
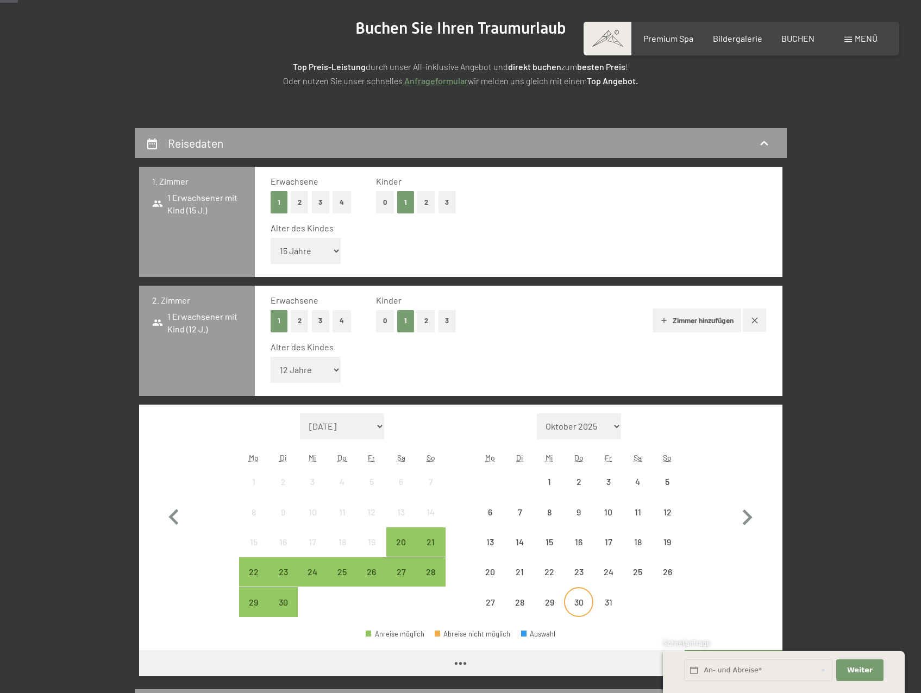
scroll to position [326, 0]
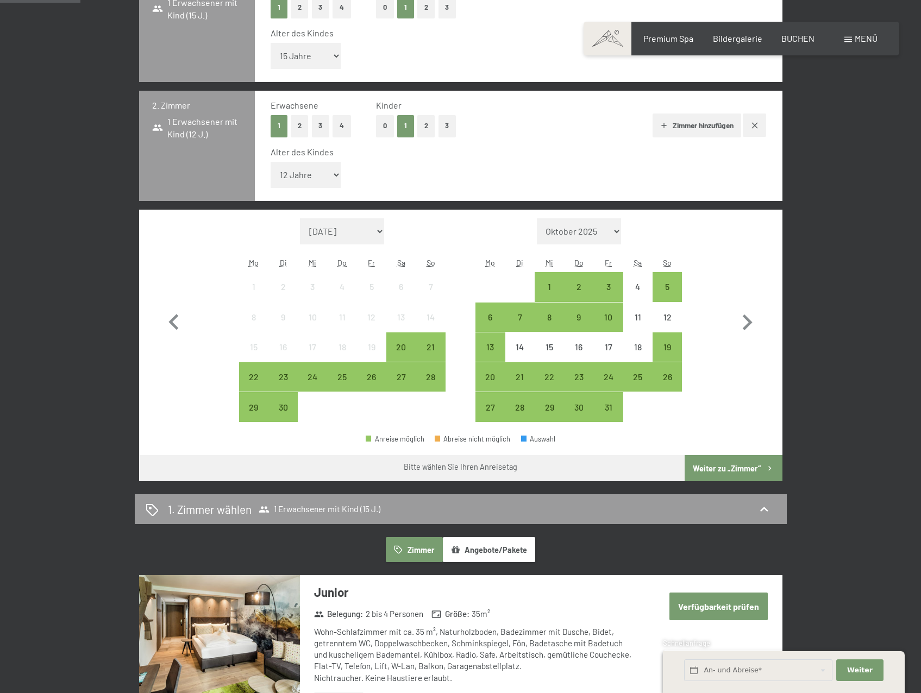
click at [432, 378] on span "Einwilligung Marketing*" at bounding box center [401, 378] width 90 height 11
click at [351, 378] on input "Einwilligung Marketing*" at bounding box center [345, 378] width 11 height 11
click at [433, 381] on span "Einwilligung Marketing*" at bounding box center [401, 378] width 90 height 11
click at [351, 381] on input "Einwilligung Marketing*" at bounding box center [345, 378] width 11 height 11
checkbox input "false"
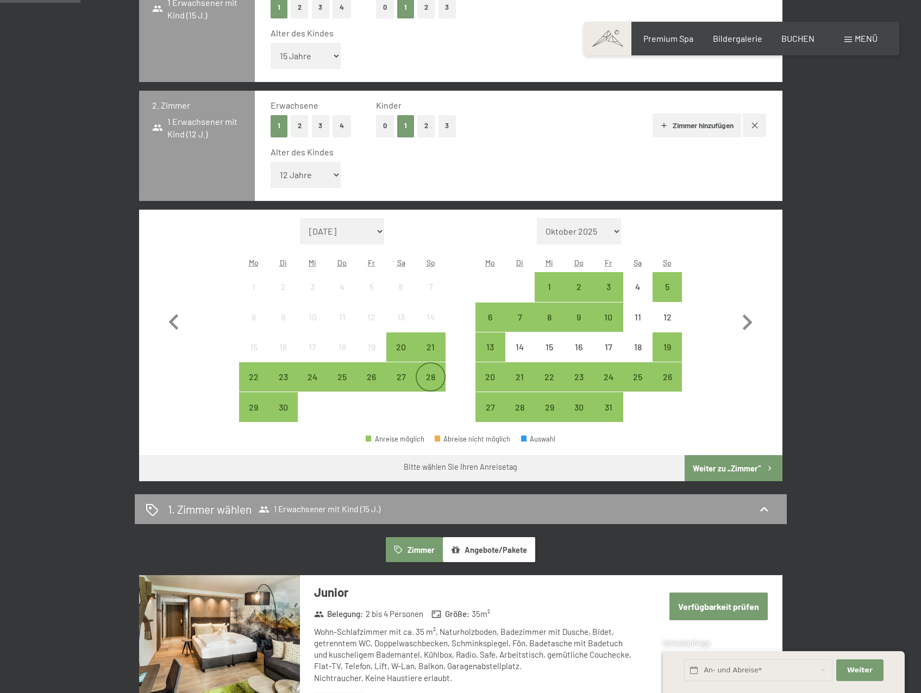
click at [431, 371] on div "28" at bounding box center [430, 376] width 27 height 27
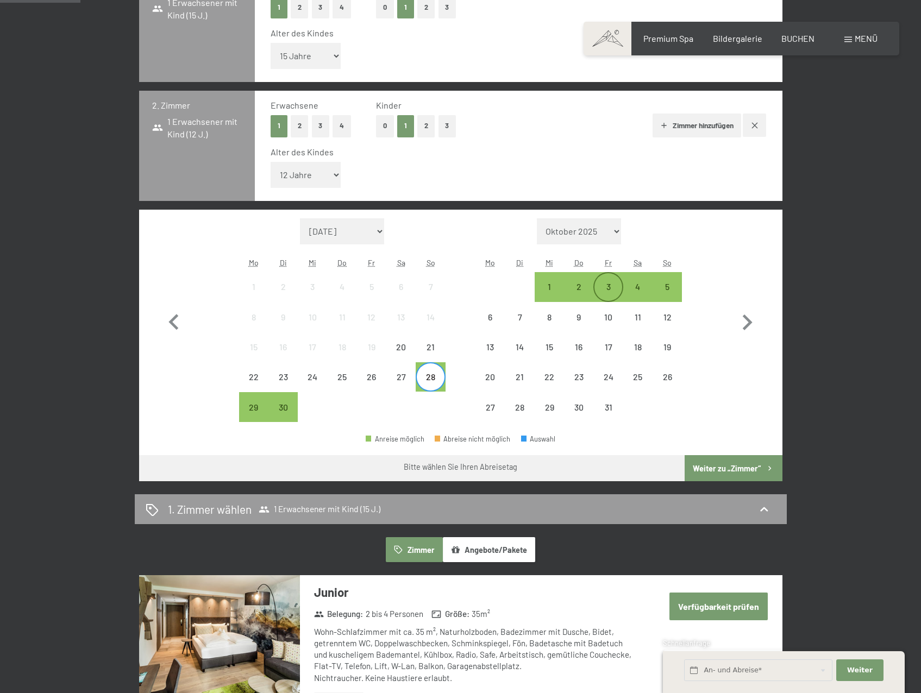
click at [618, 286] on div "3" at bounding box center [607, 295] width 27 height 27
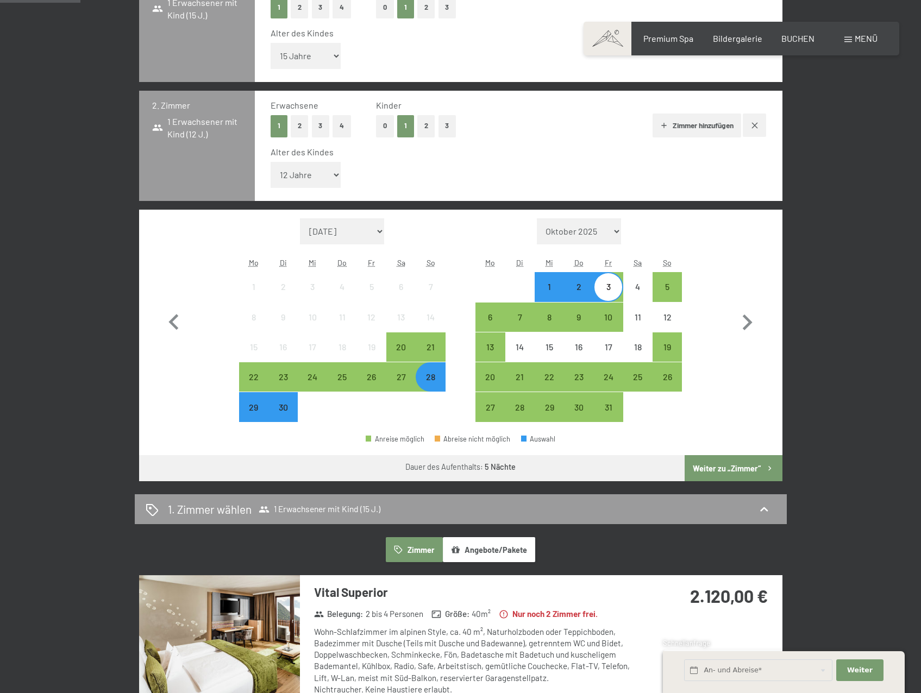
click at [732, 464] on button "Weiter zu „Zimmer“" at bounding box center [732, 468] width 97 height 26
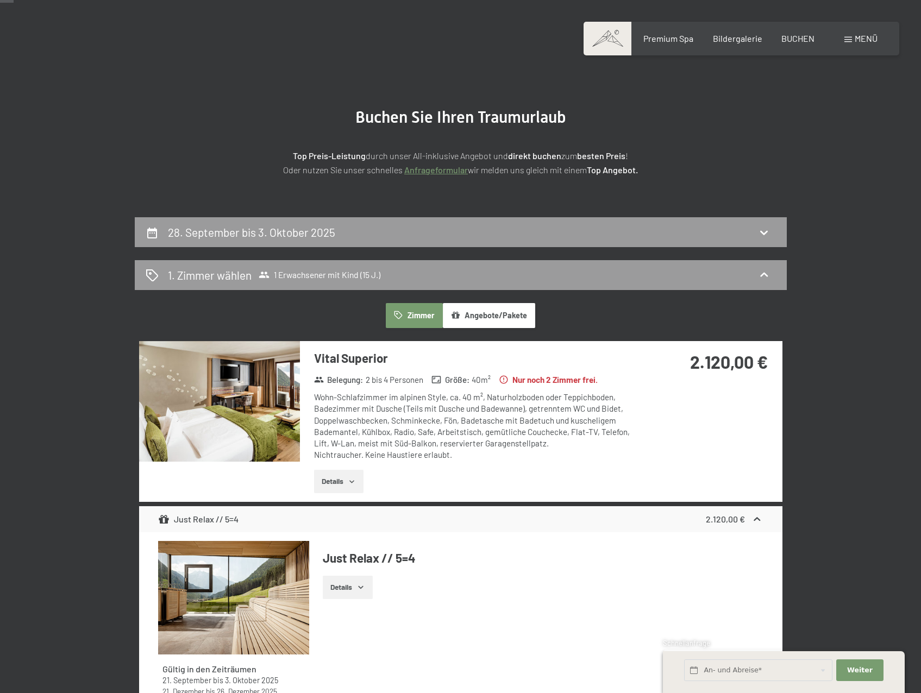
scroll to position [0, 0]
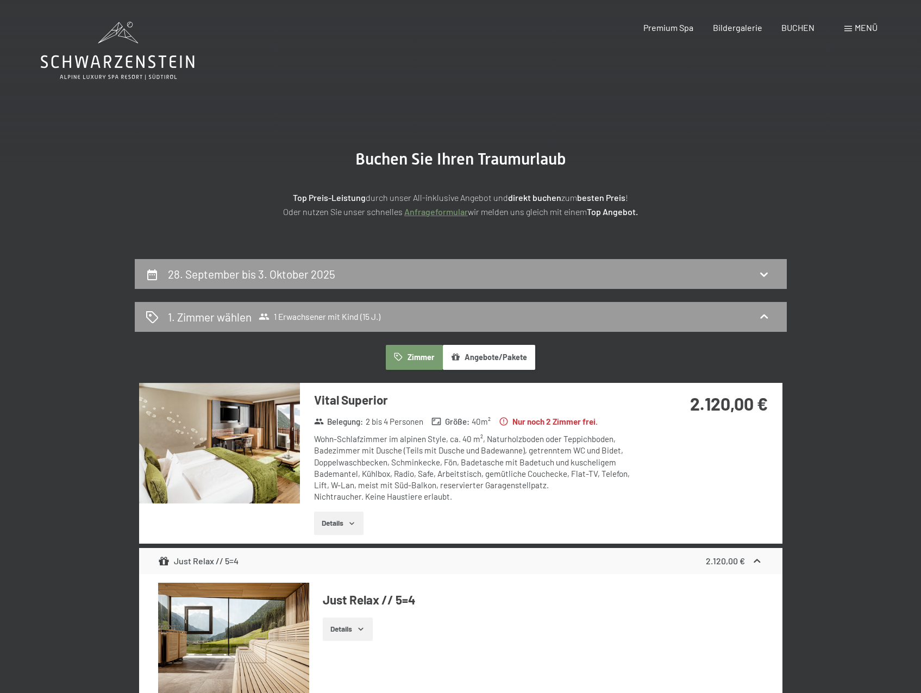
click at [122, 64] on icon at bounding box center [118, 51] width 154 height 58
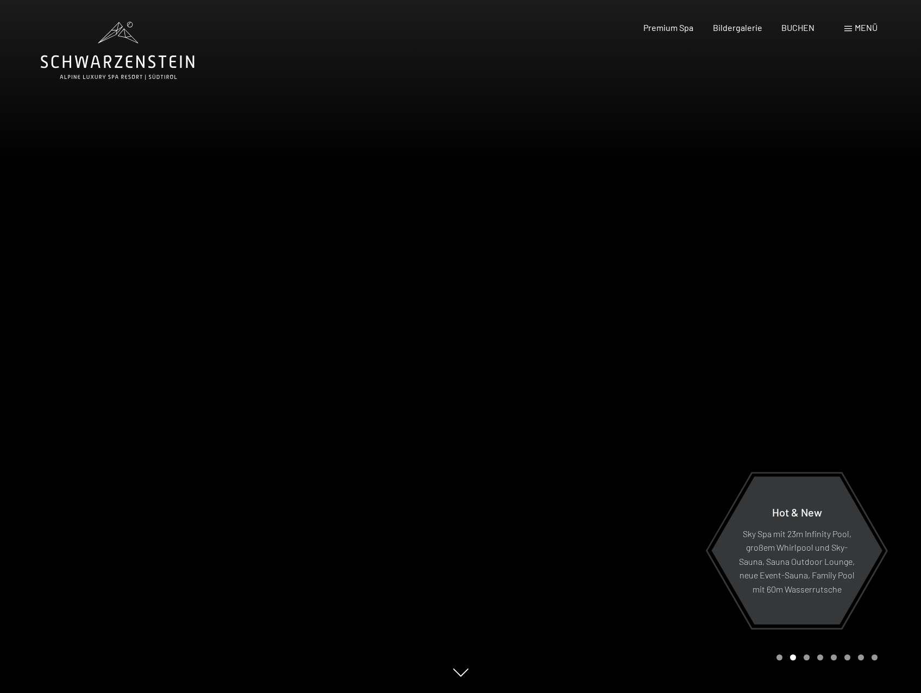
click at [863, 27] on span "Menü" at bounding box center [865, 27] width 23 height 10
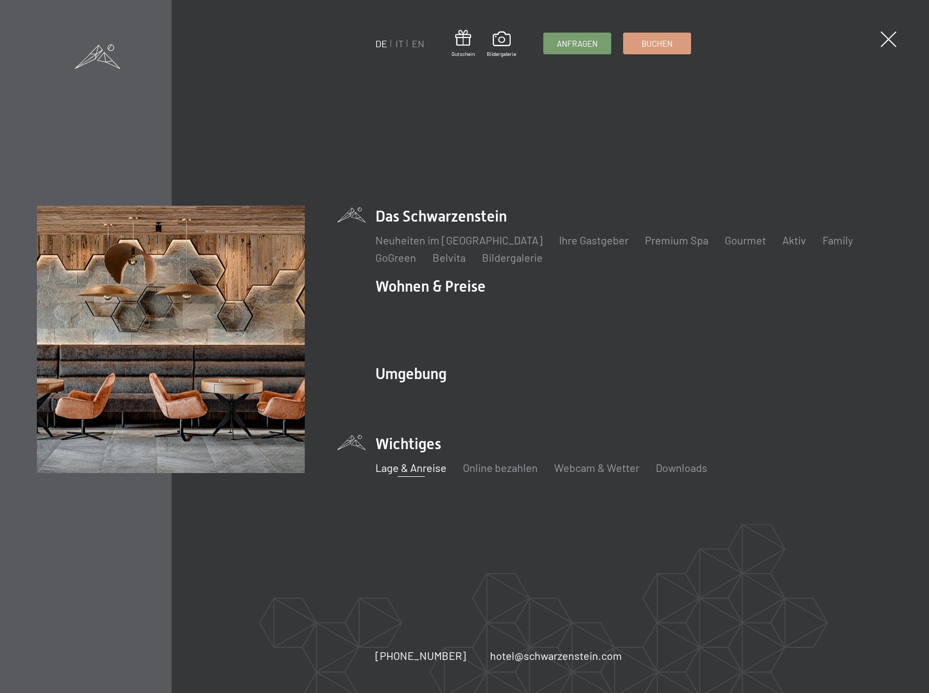
click at [403, 461] on link "Lage & Anreise" at bounding box center [410, 467] width 71 height 13
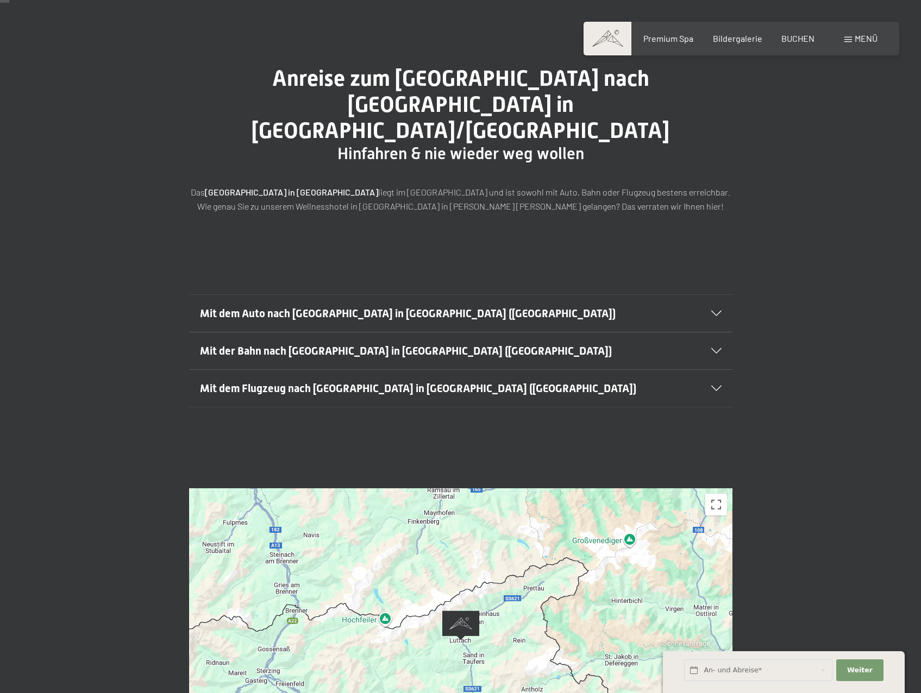
scroll to position [326, 0]
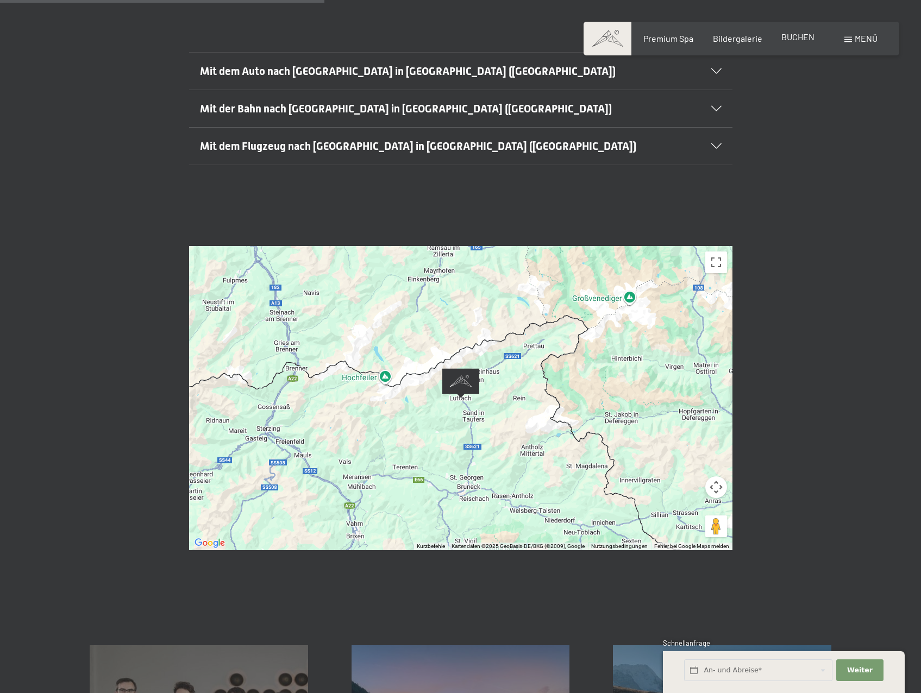
click at [794, 38] on span "BUCHEN" at bounding box center [797, 37] width 33 height 10
